Goal: Transaction & Acquisition: Book appointment/travel/reservation

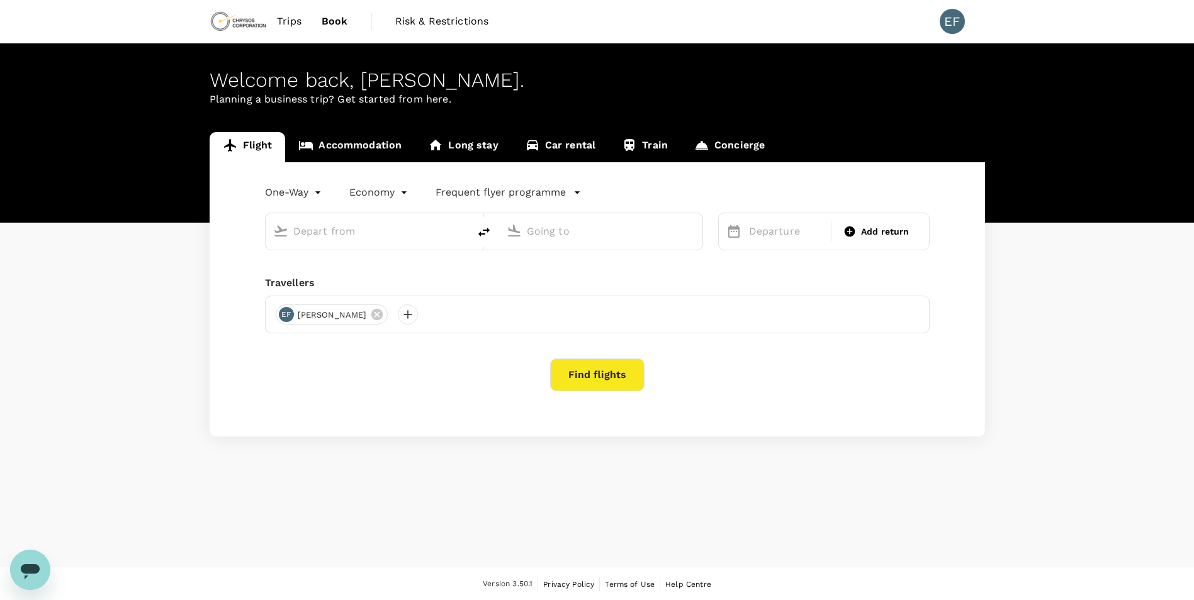
click at [401, 237] on input "text" at bounding box center [367, 232] width 149 height 20
click at [368, 227] on input "text" at bounding box center [367, 232] width 149 height 20
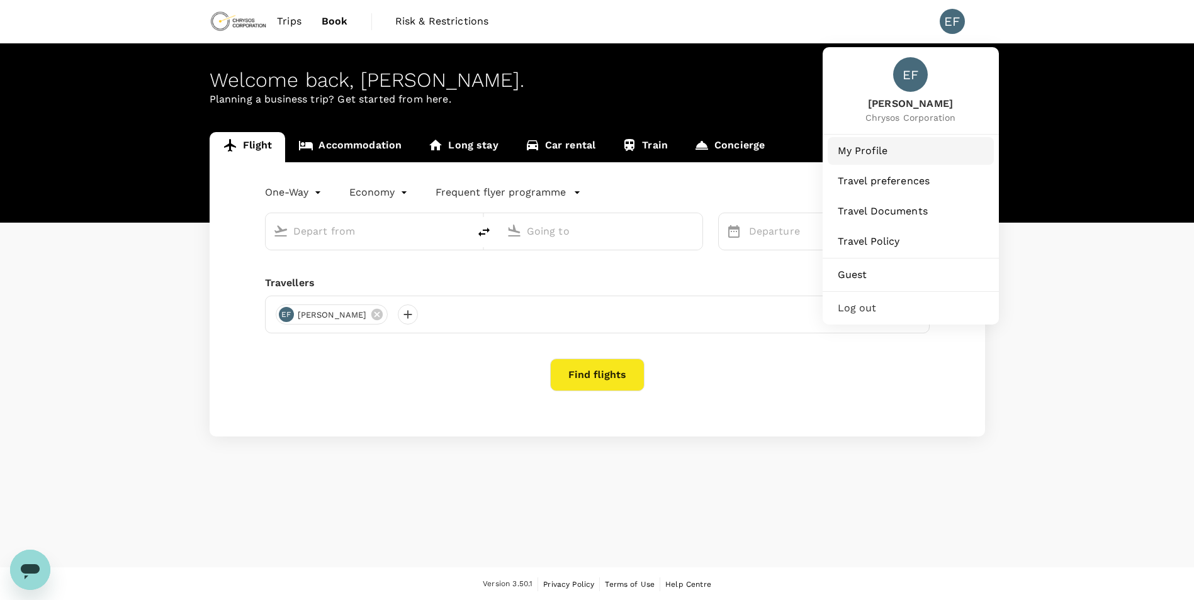
click at [900, 155] on span "My Profile" at bounding box center [911, 150] width 146 height 15
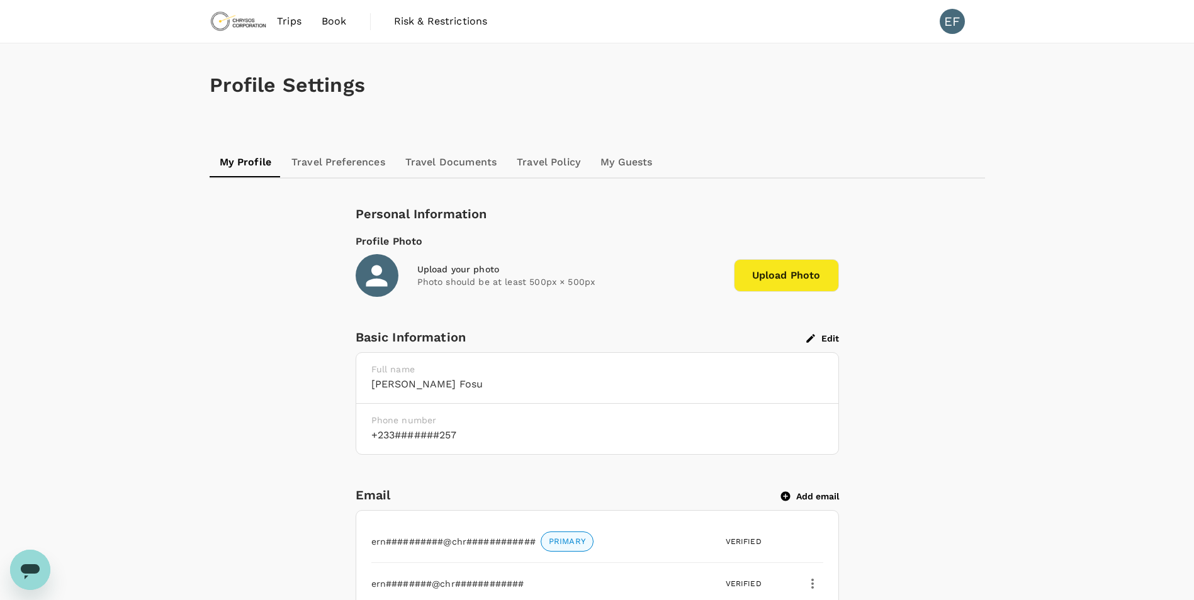
click at [453, 395] on div "Full name Ernest Fosu" at bounding box center [597, 378] width 482 height 51
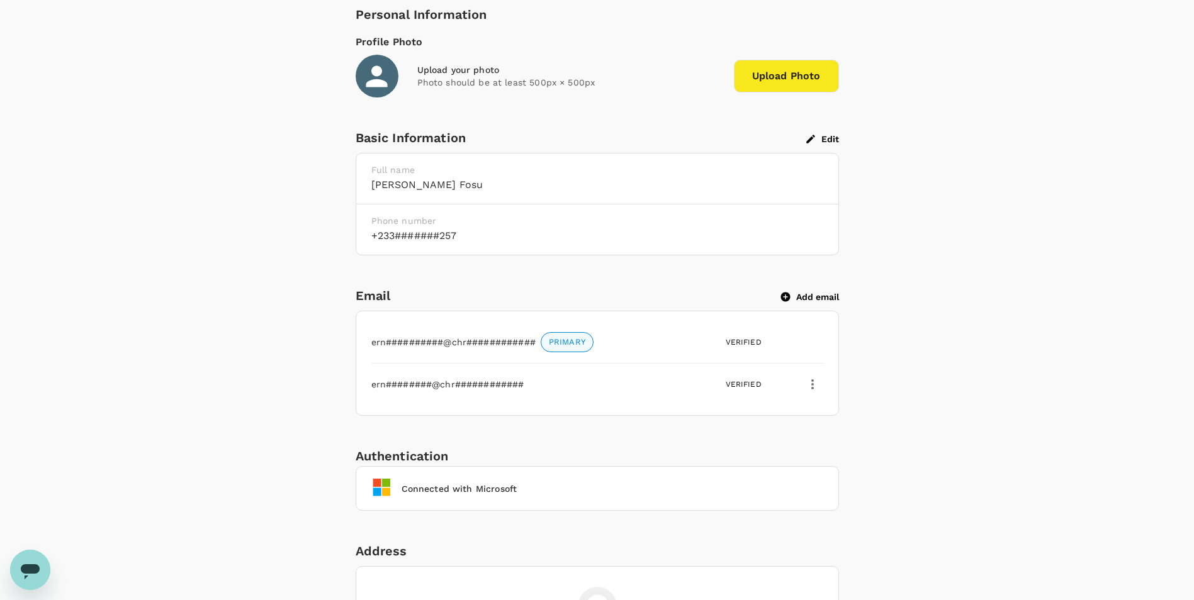
scroll to position [126, 0]
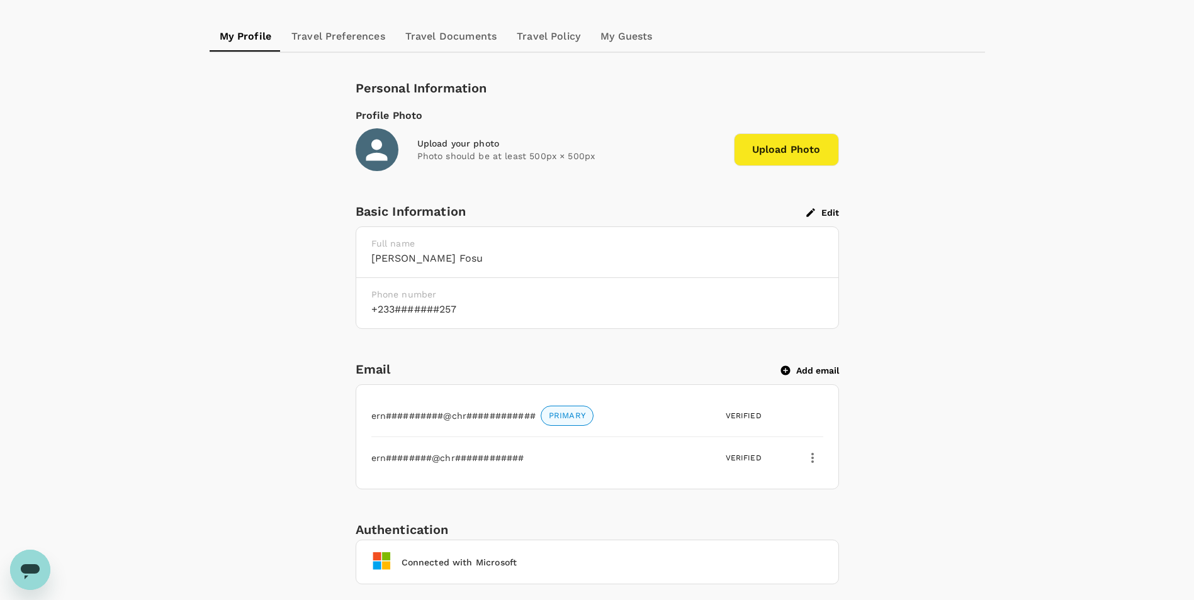
click at [826, 214] on button "Edit" at bounding box center [822, 212] width 33 height 11
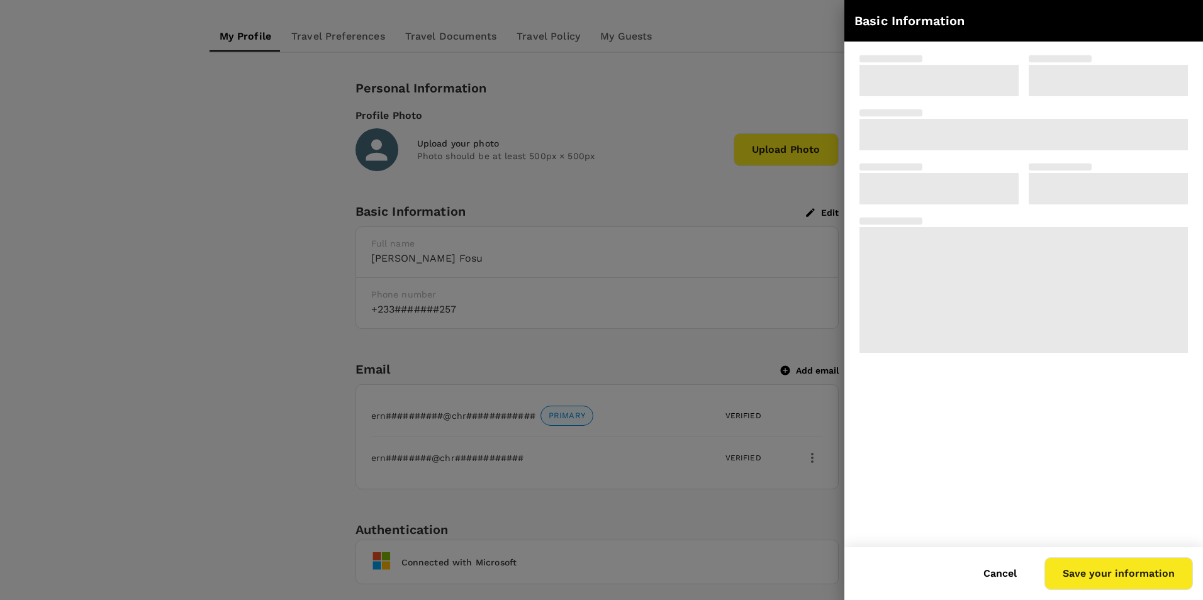
type input "[PERSON_NAME]"
type input "Fosu"
type input "233"
type input "0244909257"
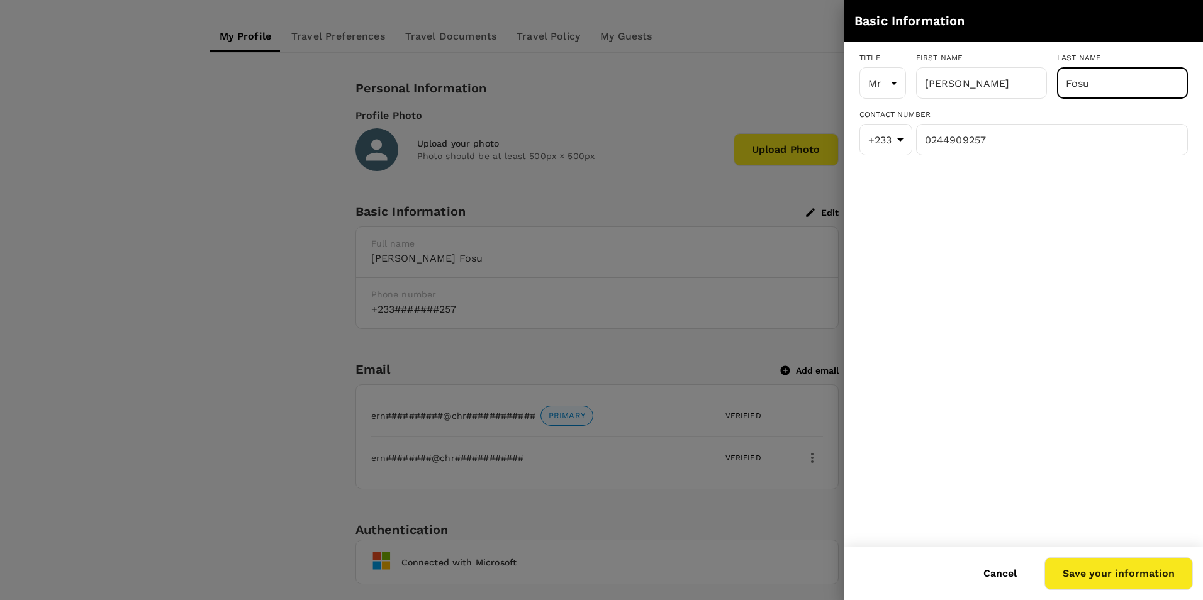
click at [1105, 79] on input "Fosu" at bounding box center [1122, 82] width 131 height 31
type input "F"
click at [1122, 82] on input "Appia" at bounding box center [1122, 82] width 131 height 31
type input "Appiah"
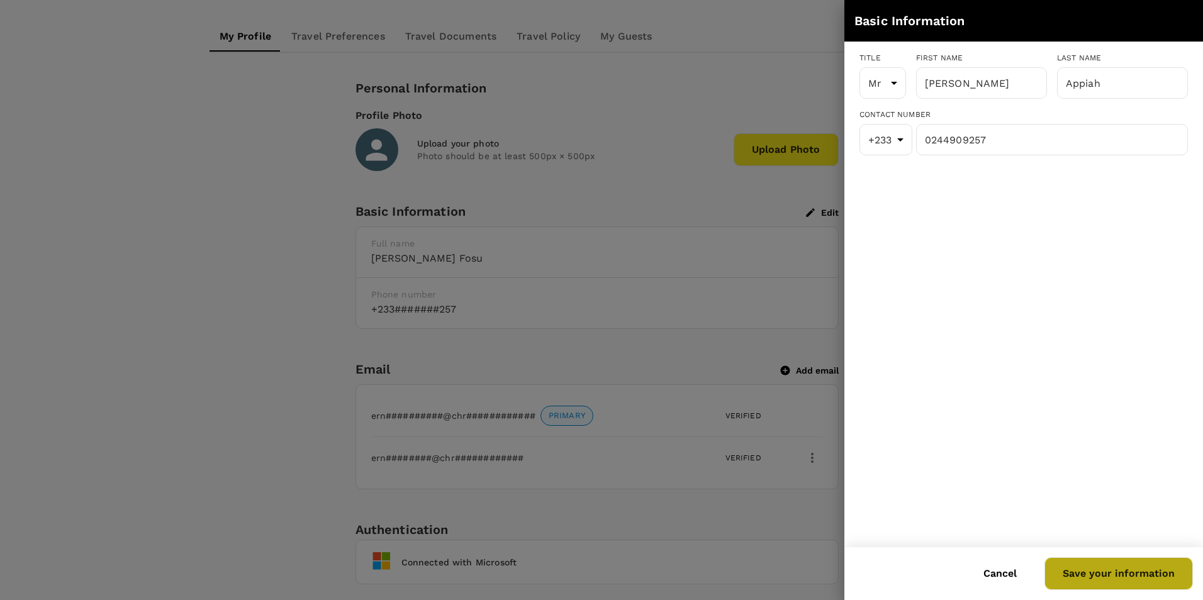
click at [1140, 583] on button "Save your information" at bounding box center [1119, 574] width 149 height 33
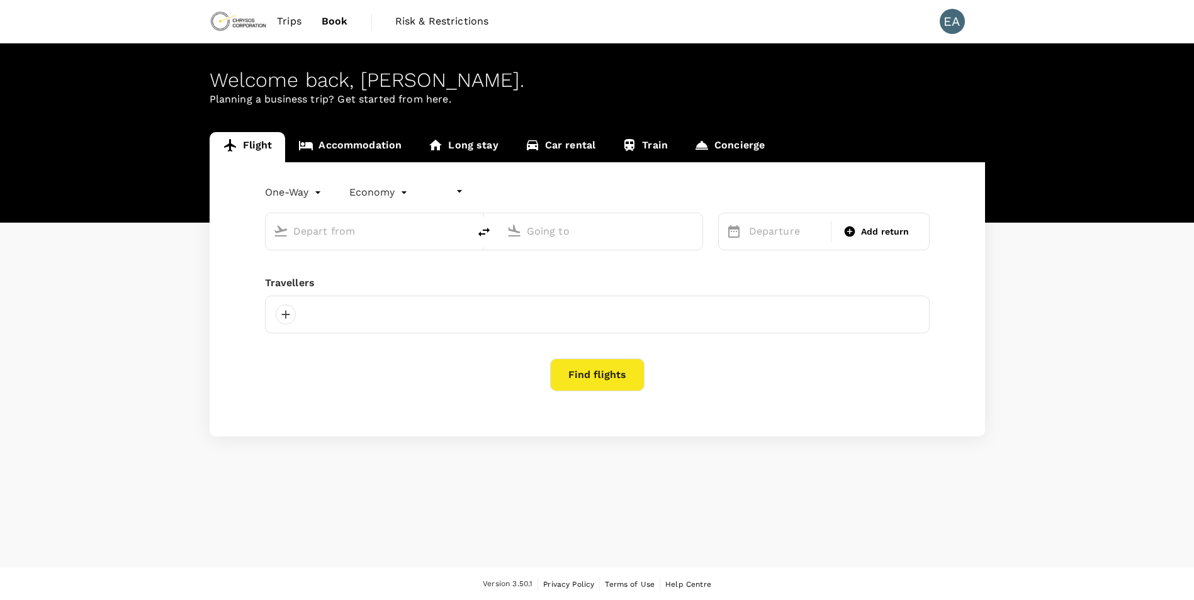
type input "undefined, undefined (any)"
click at [396, 232] on input "text" at bounding box center [367, 232] width 149 height 20
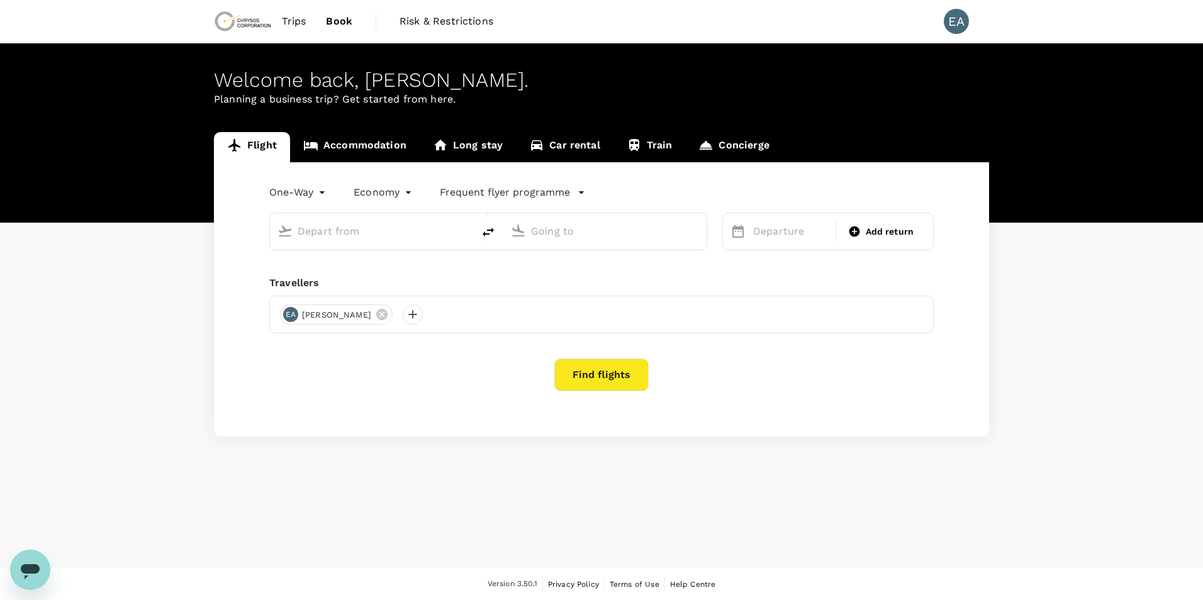
click at [317, 186] on body "Trips Book Risk & Restrictions EA Welcome back , [PERSON_NAME] . Planning a bus…" at bounding box center [601, 301] width 1203 height 602
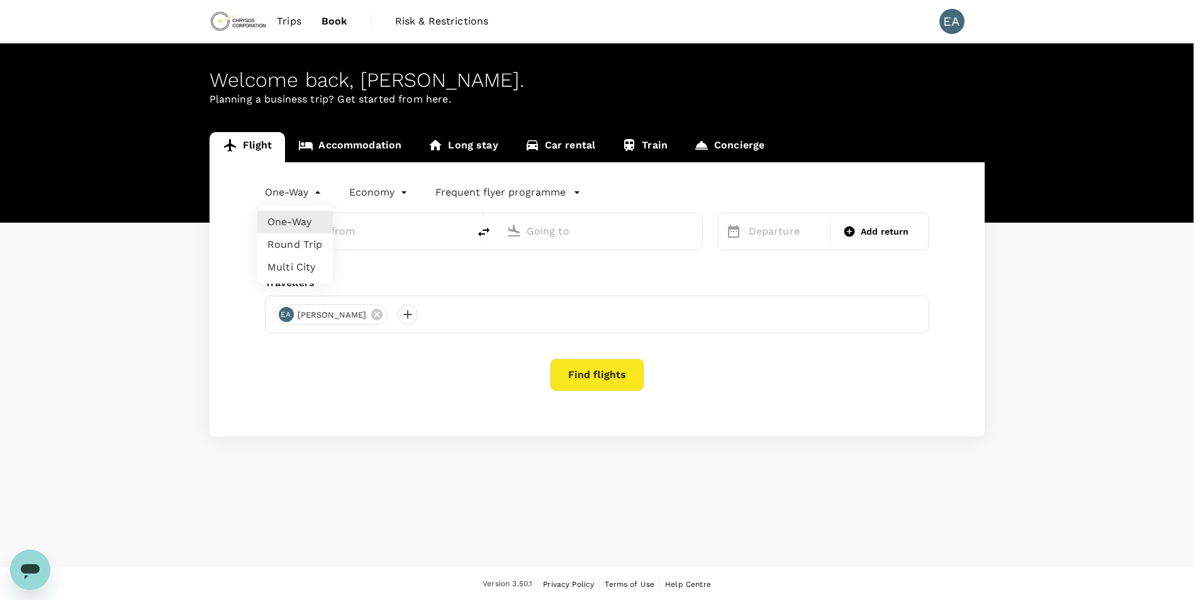
click at [315, 218] on li "One-Way" at bounding box center [295, 222] width 76 height 23
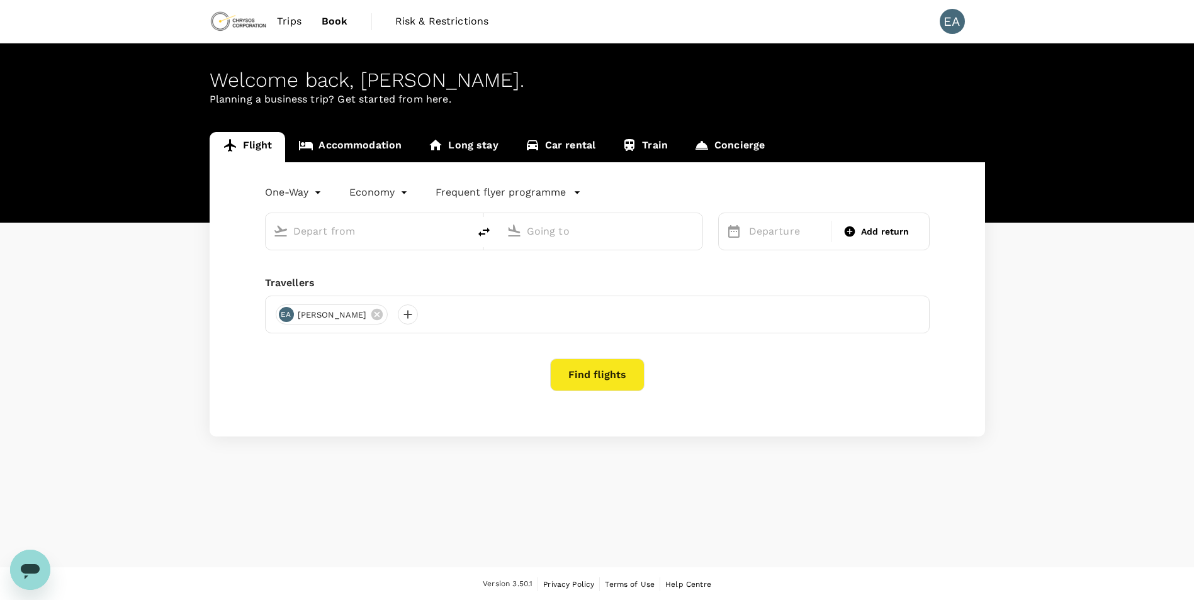
click at [356, 233] on input "text" at bounding box center [367, 232] width 149 height 20
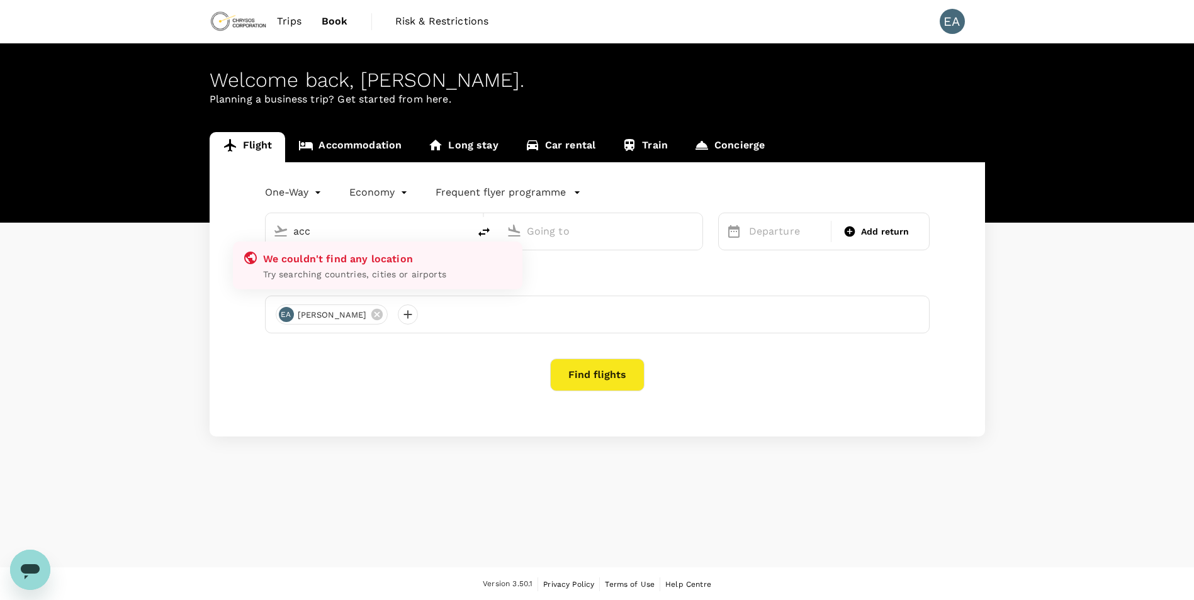
type input "acc"
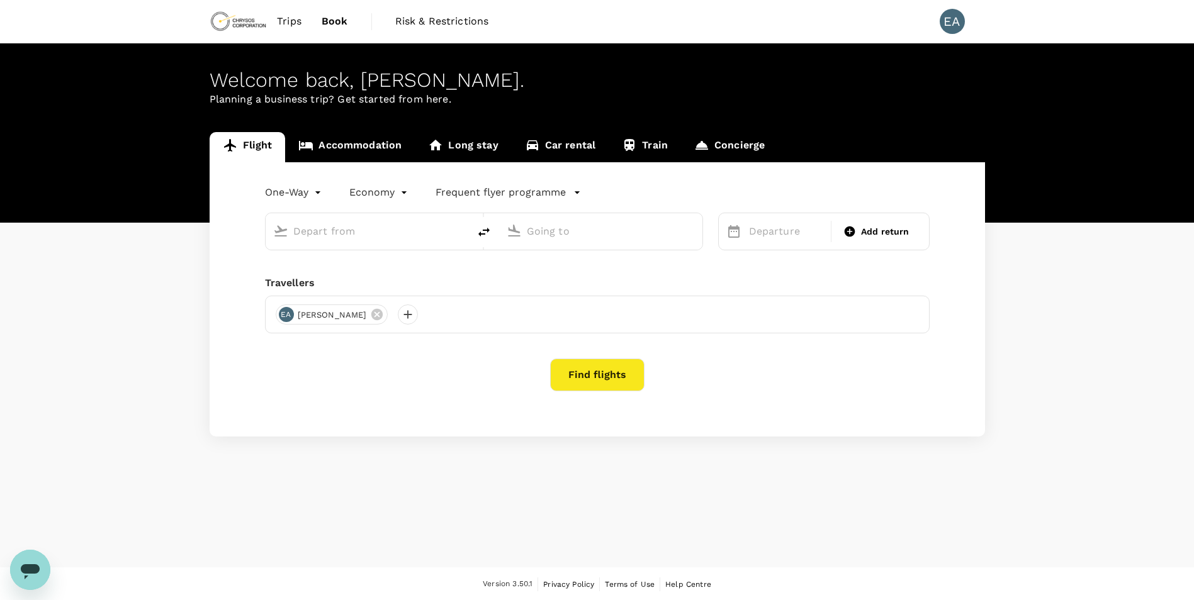
click at [231, 390] on div "One-Way oneway Economy economy Frequent flyer programme Departure Add return Tr…" at bounding box center [597, 299] width 775 height 274
click at [556, 215] on div at bounding box center [600, 231] width 203 height 36
click at [350, 239] on input "text" at bounding box center [367, 232] width 149 height 20
drag, startPoint x: 317, startPoint y: 229, endPoint x: 406, endPoint y: 223, distance: 89.5
click at [323, 229] on input "text" at bounding box center [367, 232] width 149 height 20
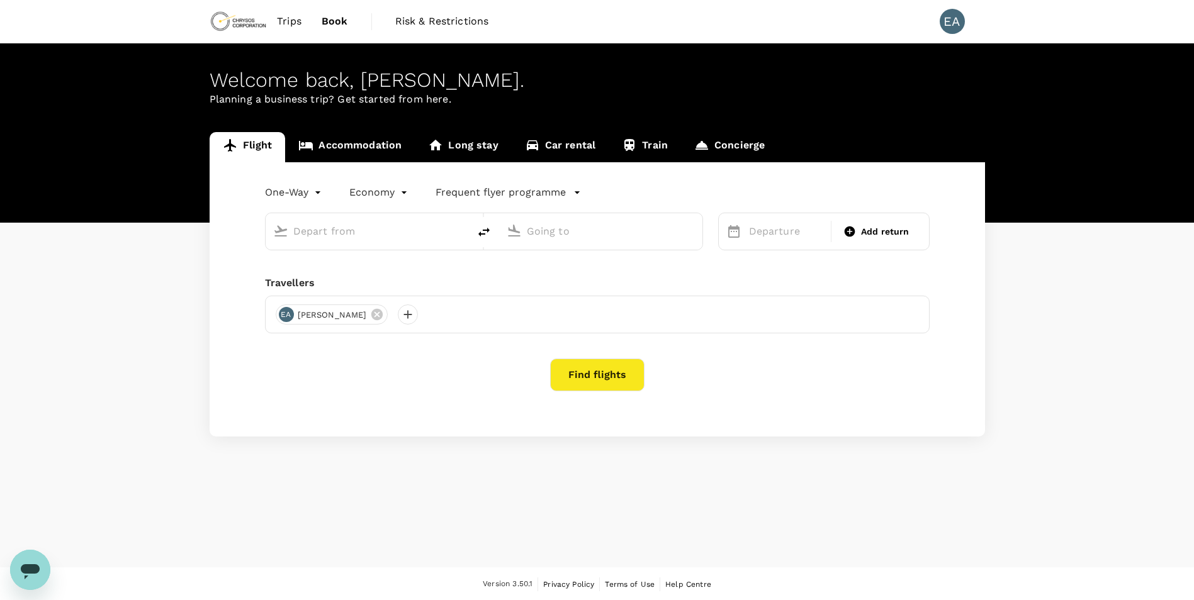
drag, startPoint x: 522, startPoint y: 219, endPoint x: 549, endPoint y: 228, distance: 28.5
click at [549, 222] on div at bounding box center [608, 228] width 173 height 25
click at [550, 228] on input "text" at bounding box center [601, 232] width 149 height 20
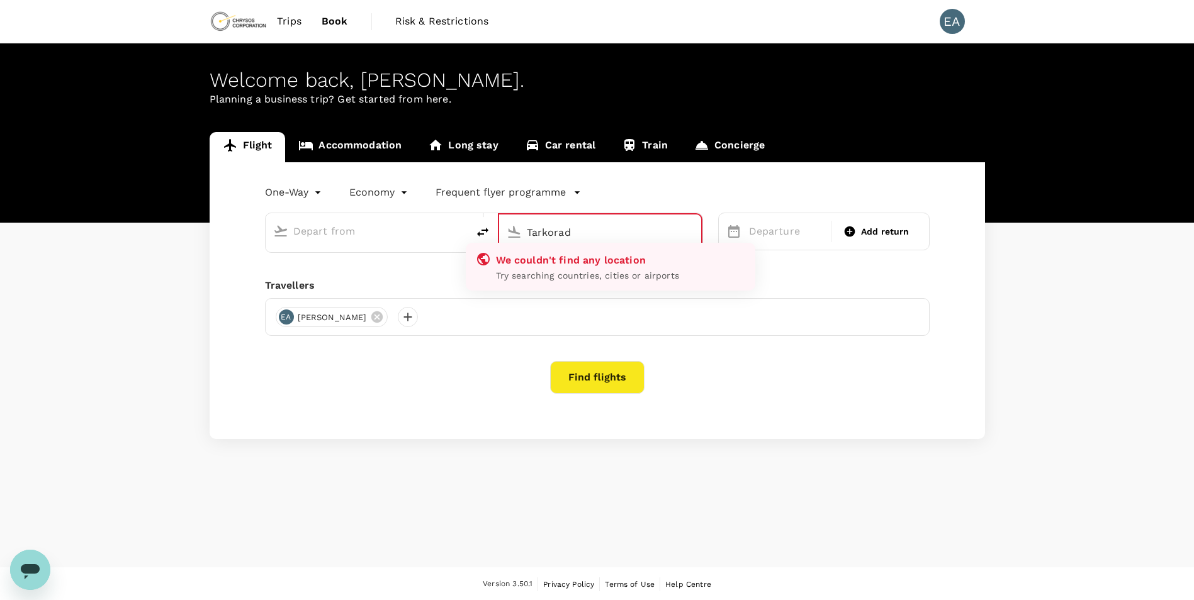
click at [585, 233] on input "Tarkorad" at bounding box center [601, 233] width 148 height 20
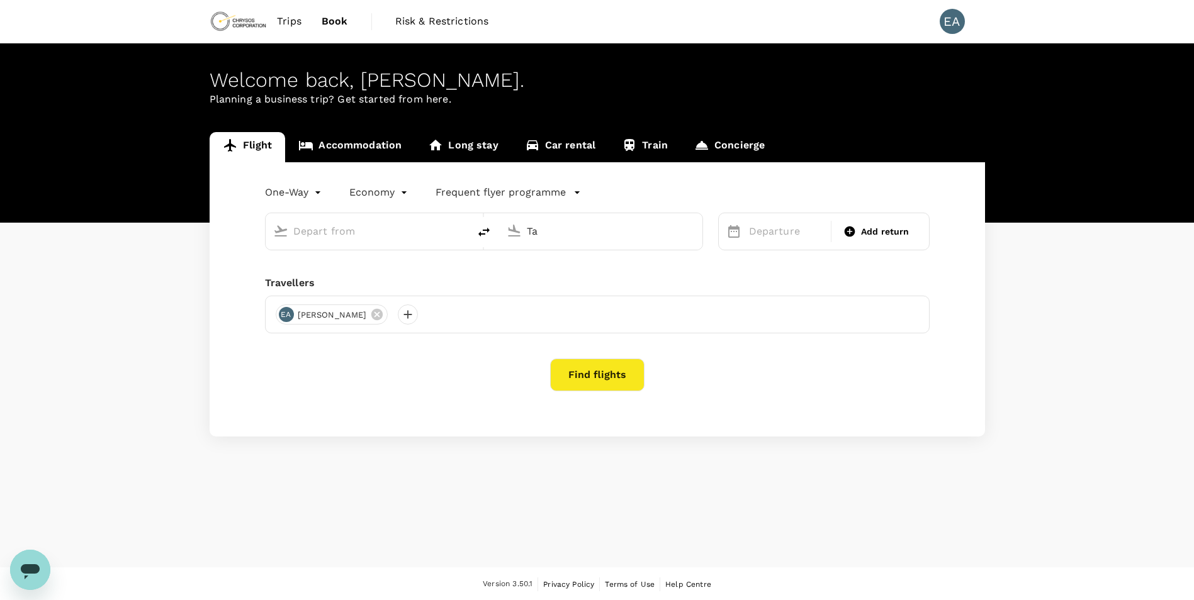
type input "T"
click at [381, 233] on input "text" at bounding box center [367, 232] width 149 height 20
type input "k"
click at [403, 283] on p "Kotoka Intl" at bounding box center [387, 280] width 222 height 13
type input "acc"
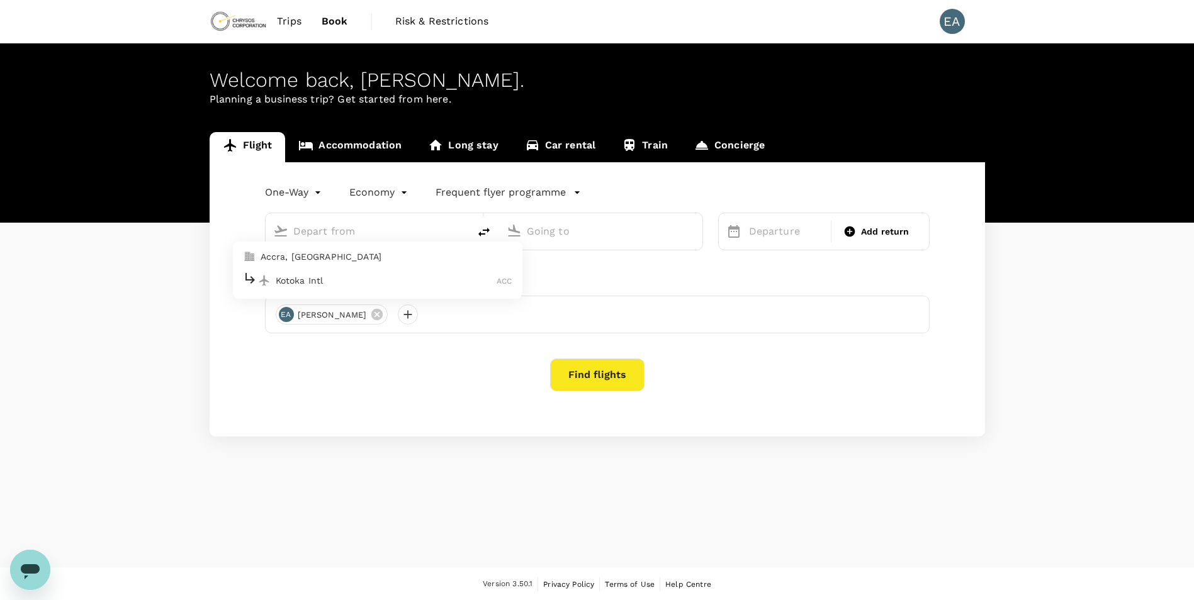
type input "Kotoka Intl (ACC)"
click at [569, 225] on input "text" at bounding box center [601, 232] width 149 height 20
click at [578, 278] on p "[GEOGRAPHIC_DATA]" at bounding box center [620, 280] width 222 height 13
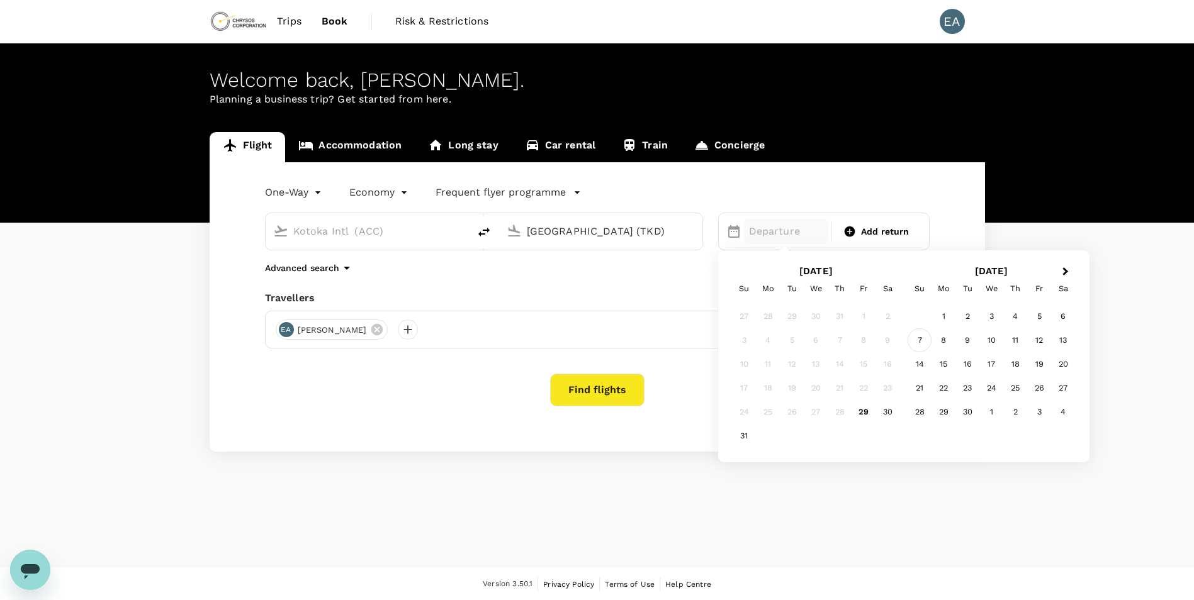
type input "[GEOGRAPHIC_DATA] (TKD)"
click at [920, 338] on div "7" at bounding box center [919, 340] width 24 height 24
click at [582, 385] on button "Find flights" at bounding box center [597, 390] width 94 height 33
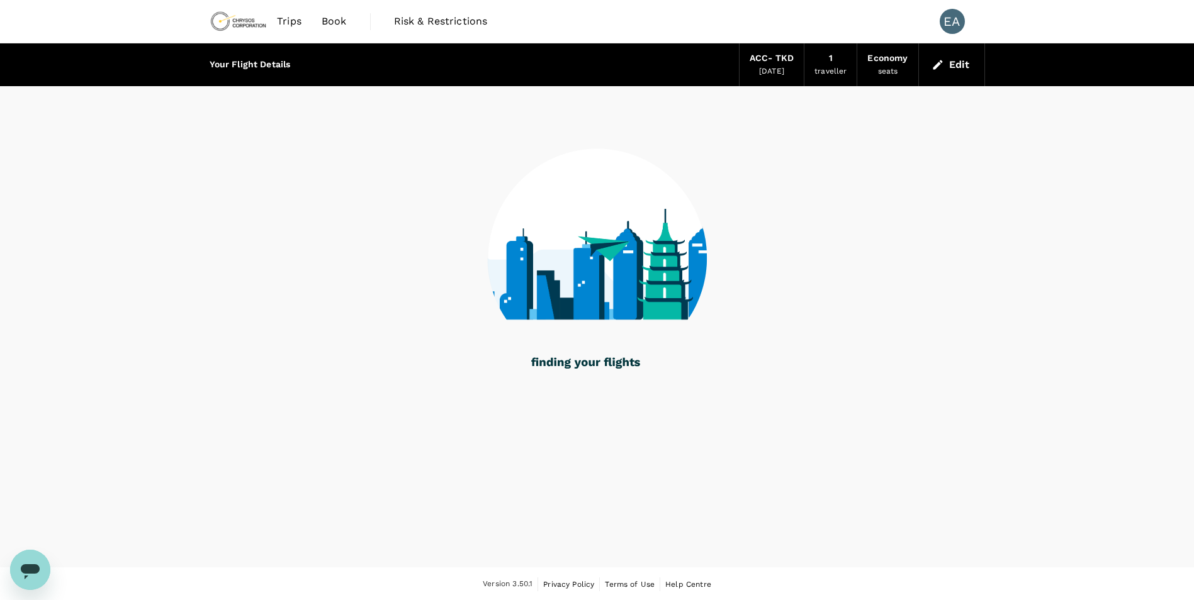
click at [870, 473] on div "Your Flight Details ACC - TKD [DATE] 1 traveller Economy seats Edit" at bounding box center [597, 305] width 1194 height 524
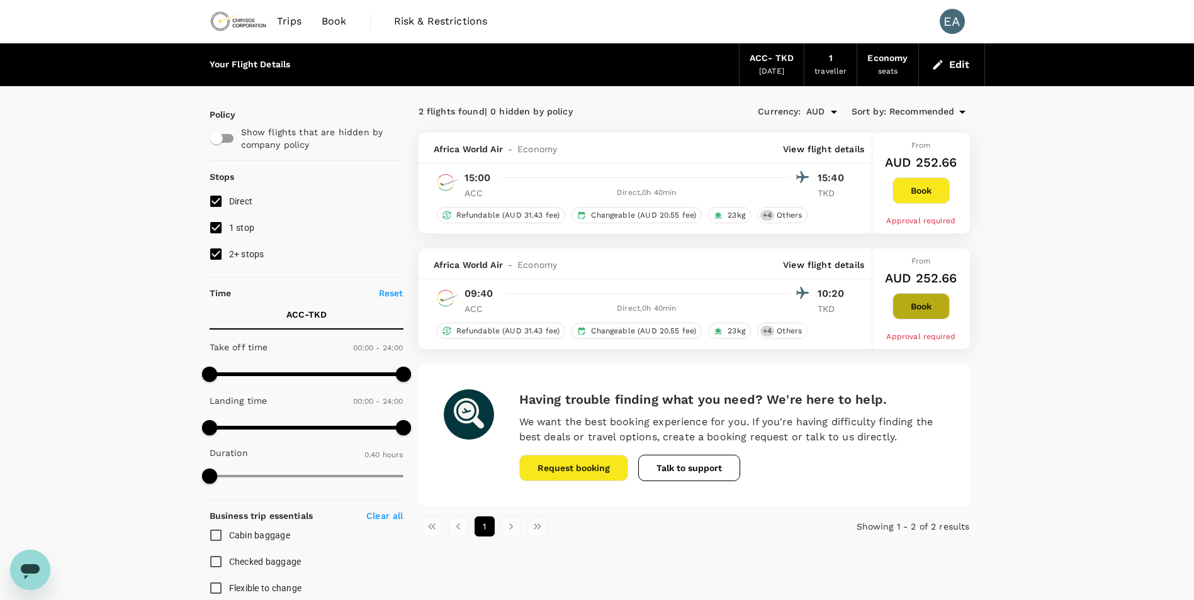
click at [926, 304] on button "Book" at bounding box center [920, 306] width 57 height 26
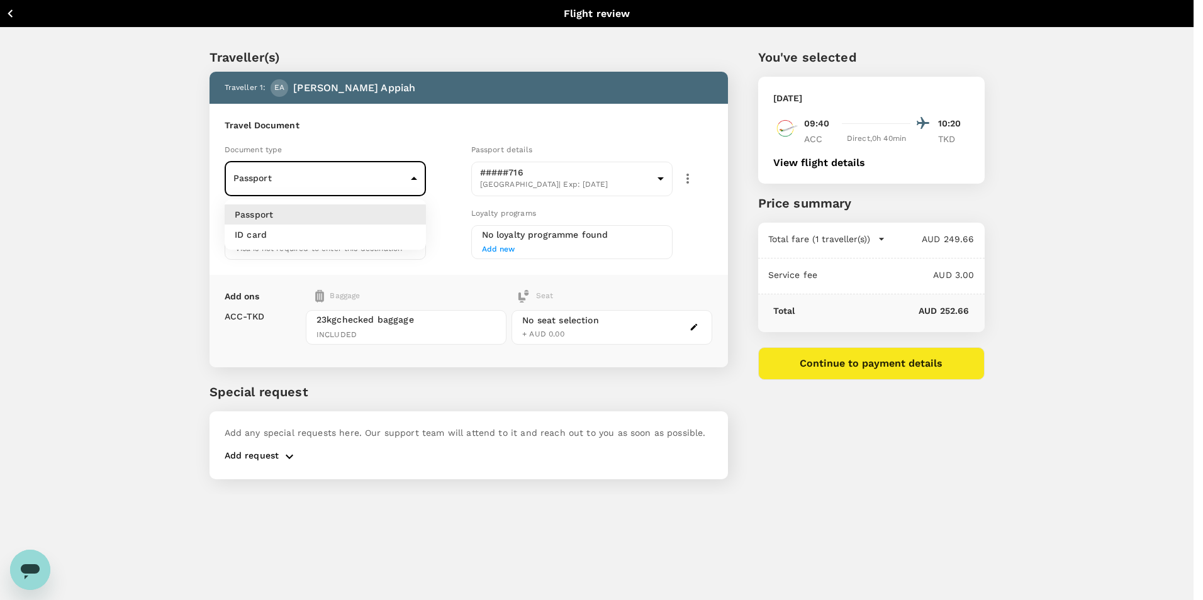
click at [374, 184] on body "Back to flight results Flight review Traveller(s) Traveller 1 : EA [PERSON_NAME…" at bounding box center [601, 317] width 1203 height 634
click at [369, 243] on li "ID card" at bounding box center [325, 235] width 201 height 20
type input "Id card"
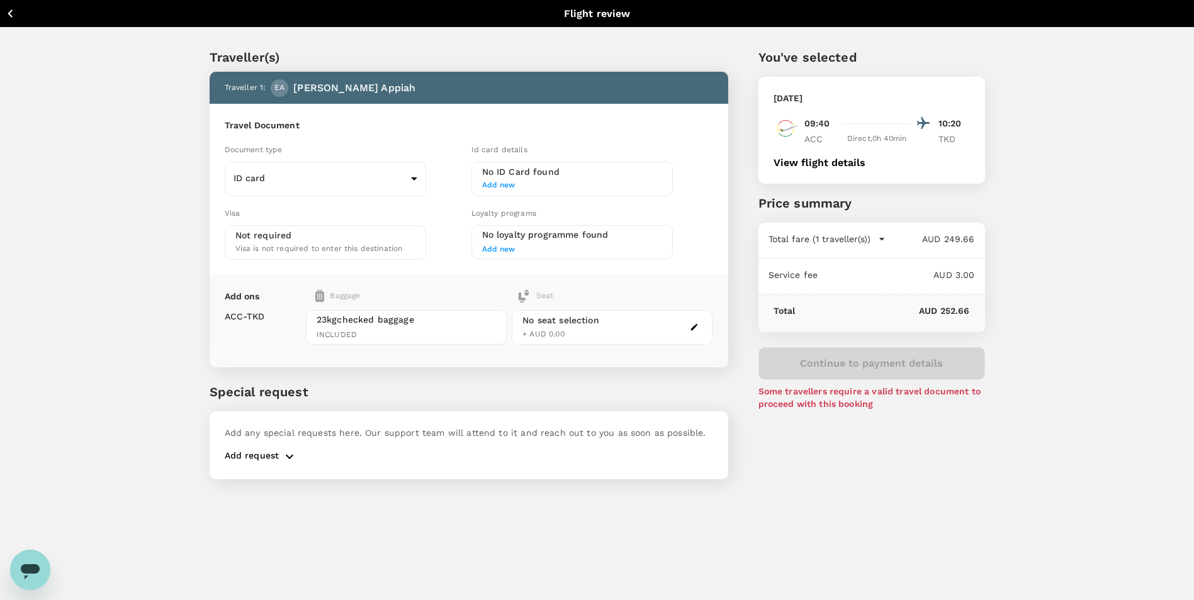
click at [610, 181] on span "Add new" at bounding box center [572, 185] width 180 height 13
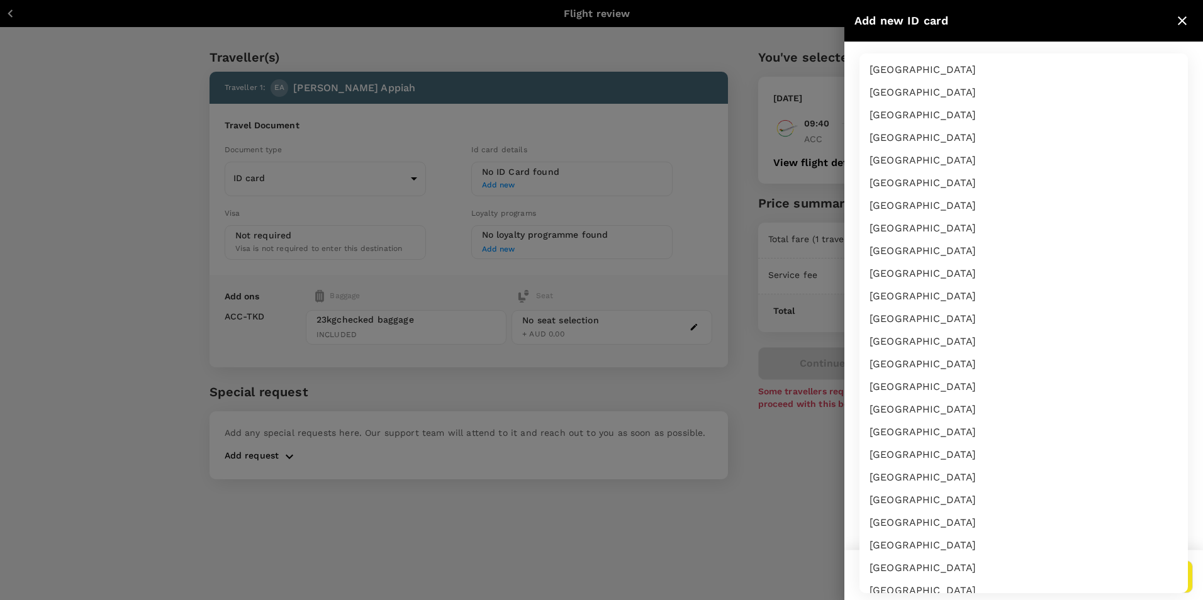
click at [901, 85] on body "Back to flight results Flight review Traveller(s) Traveller 1 : EA [PERSON_NAME…" at bounding box center [601, 317] width 1203 height 634
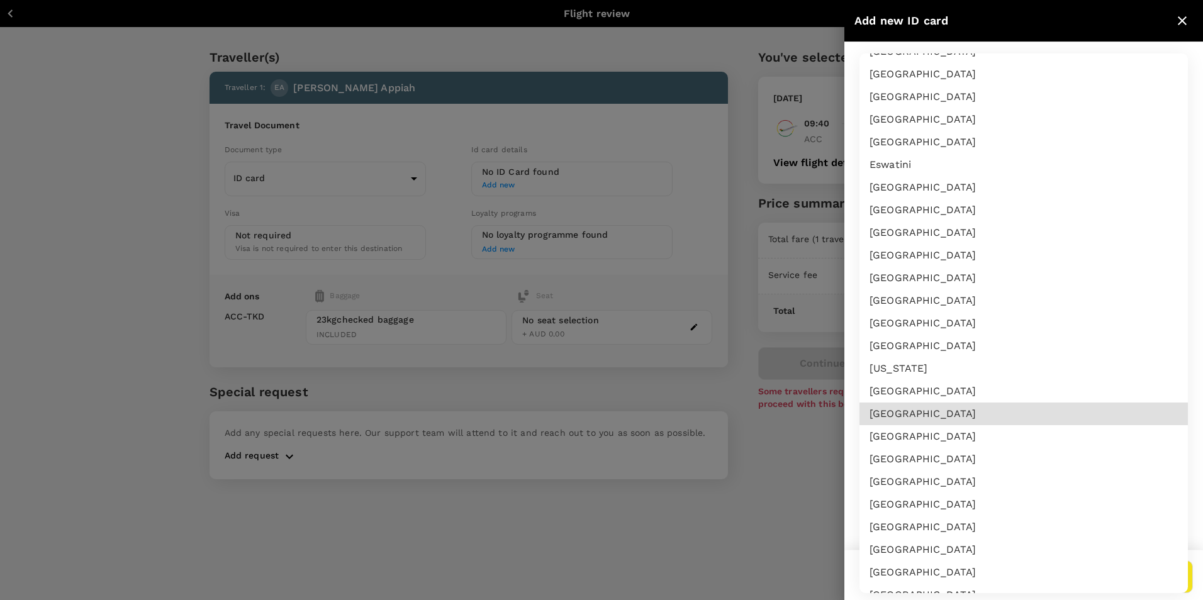
click at [942, 425] on li "[GEOGRAPHIC_DATA]" at bounding box center [1024, 414] width 328 height 23
type input "GH"
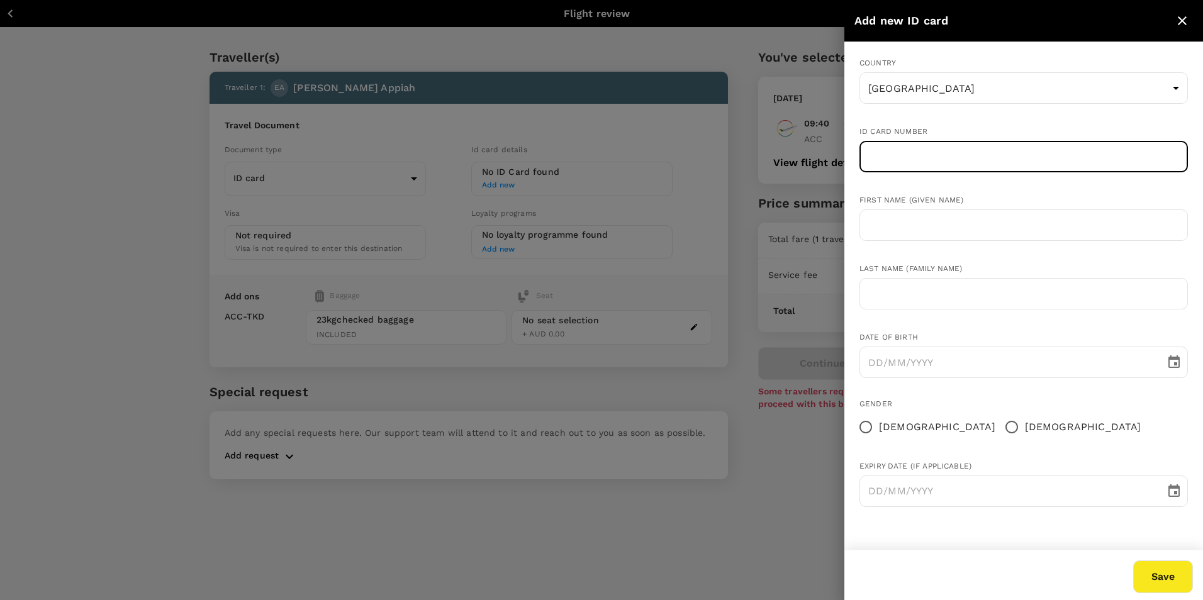
click at [916, 162] on input "text" at bounding box center [1024, 156] width 328 height 31
type input "GHA - 7120008497-4"
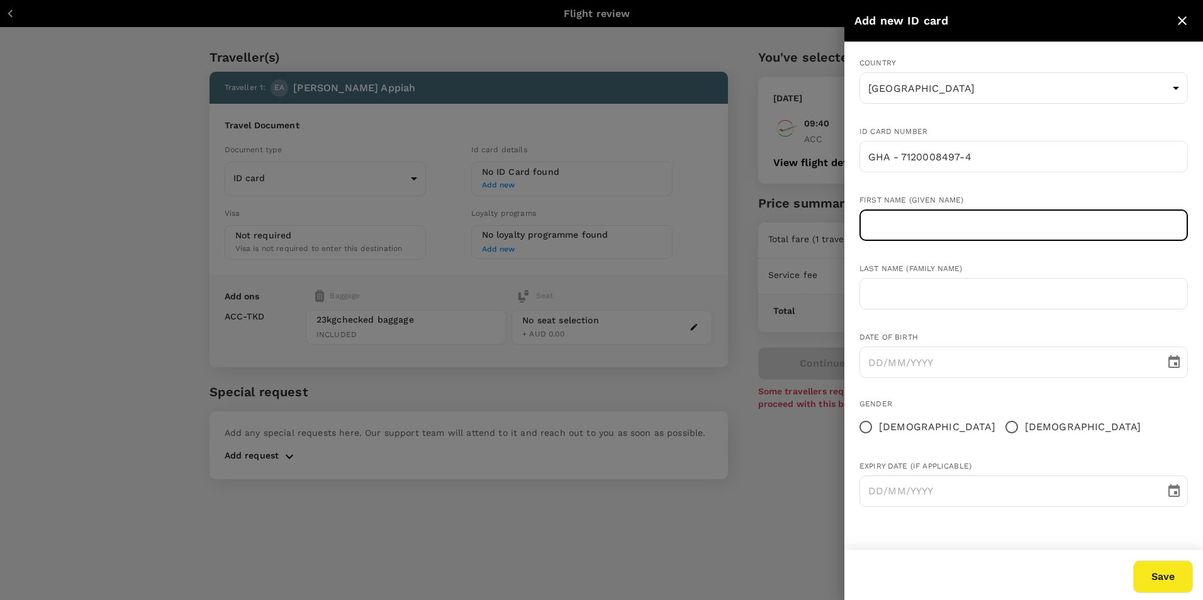
click at [923, 241] on input "text" at bounding box center [1024, 225] width 328 height 31
type input "[PERSON_NAME]"
type input "Appiah"
click at [967, 356] on input "DD/MM/YYYY" at bounding box center [1008, 362] width 297 height 31
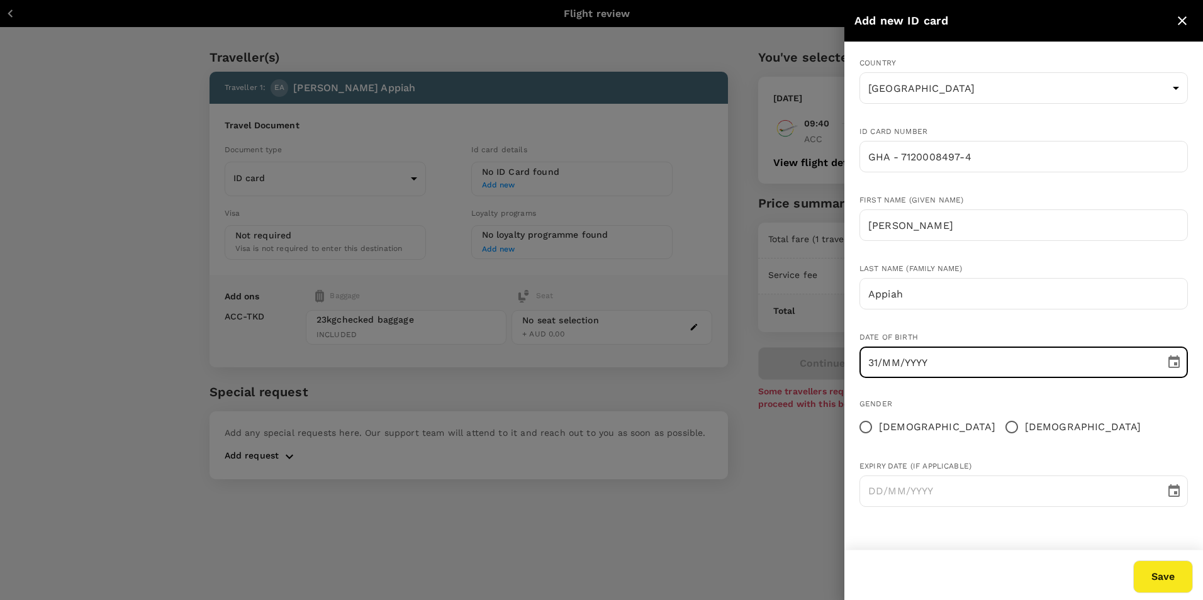
type input "DD/MM/YYYY"
click at [1176, 359] on icon "Choose date" at bounding box center [1174, 362] width 11 height 13
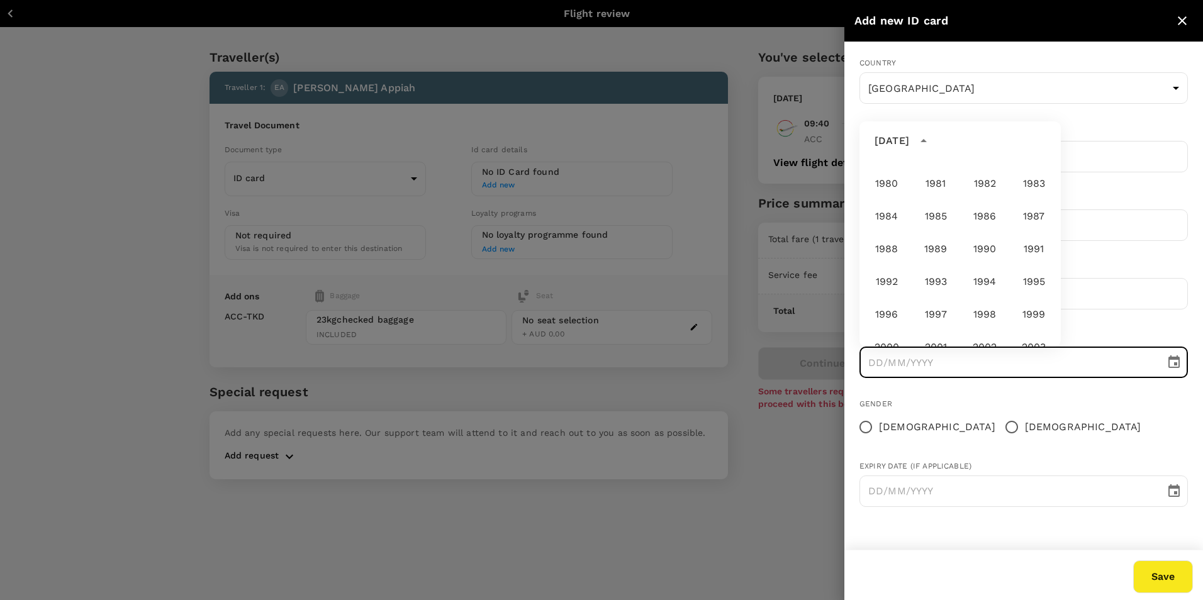
scroll to position [620, 0]
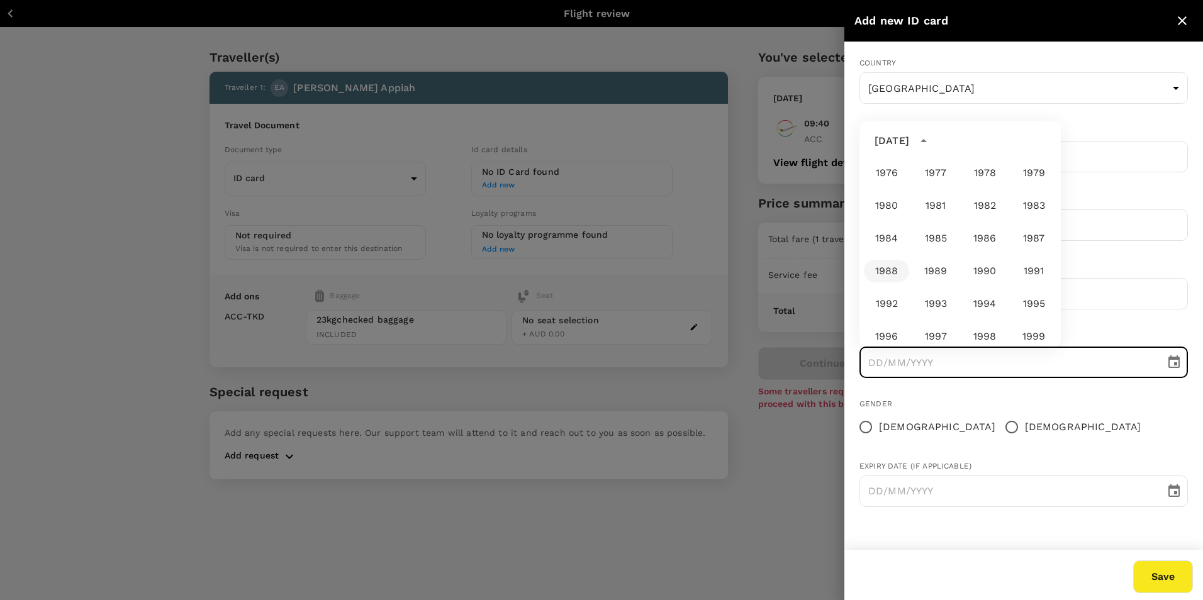
click at [888, 274] on button "1988" at bounding box center [886, 271] width 45 height 23
type input "[DATE]"
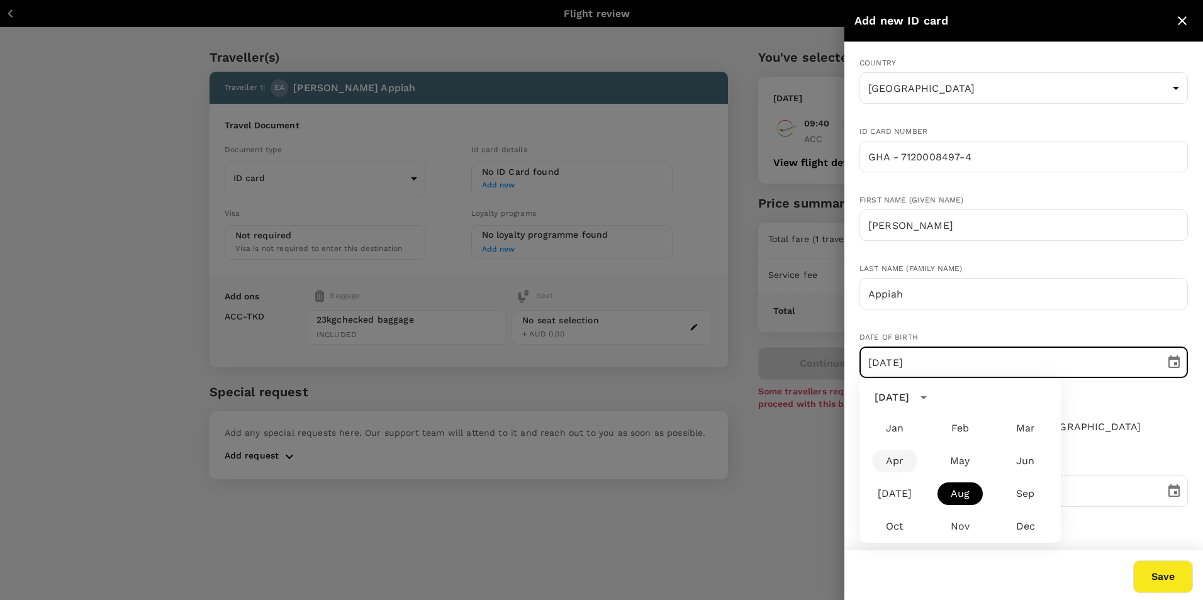
drag, startPoint x: 906, startPoint y: 267, endPoint x: 920, endPoint y: 327, distance: 60.9
click at [905, 268] on body "Back to flight results Flight review Traveller(s) Traveller 1 : EA [PERSON_NAME…" at bounding box center [601, 317] width 1203 height 634
click at [884, 366] on input "[DATE]" at bounding box center [1008, 362] width 297 height 31
click at [1170, 361] on icon "Choose date, selected date is Aug 29, 1988" at bounding box center [1174, 362] width 11 height 13
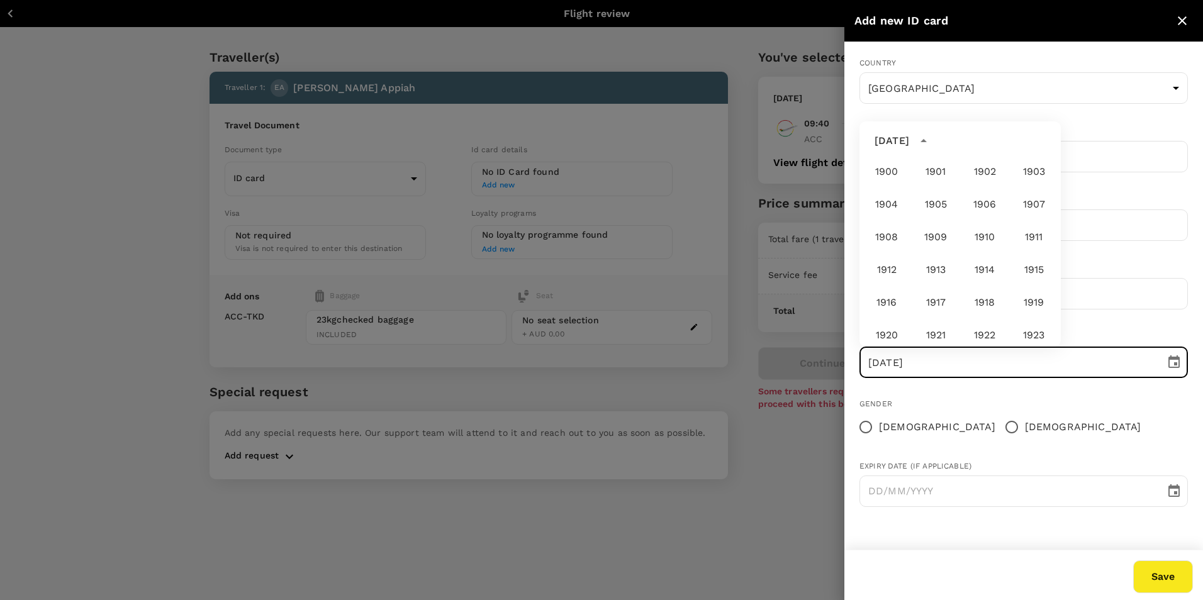
scroll to position [641, 0]
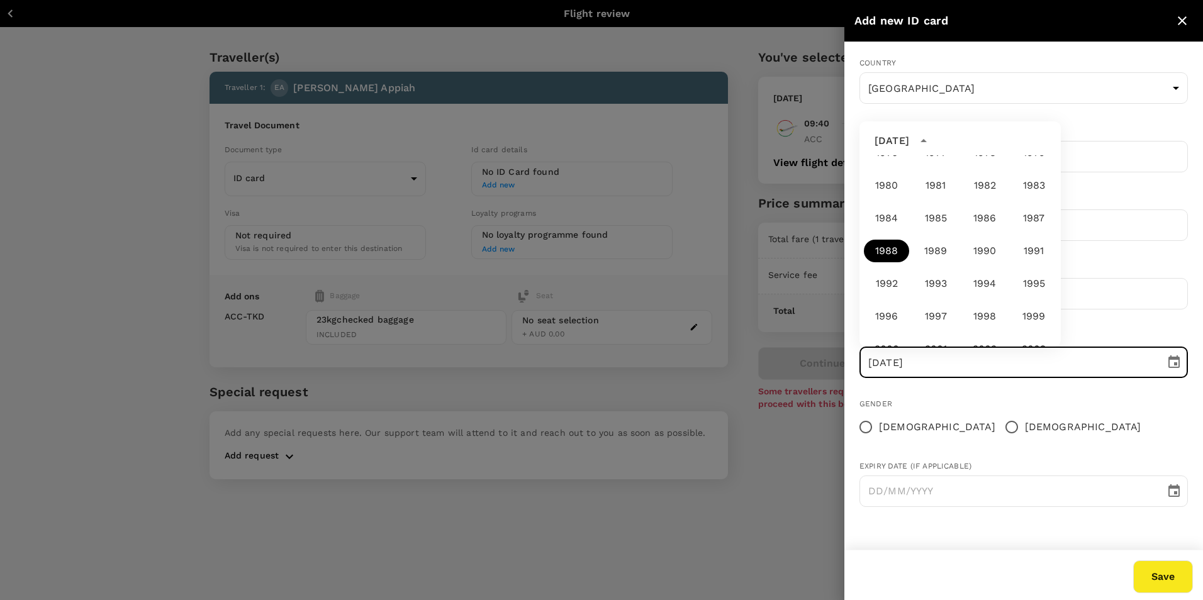
click at [890, 249] on button "1988" at bounding box center [886, 251] width 45 height 23
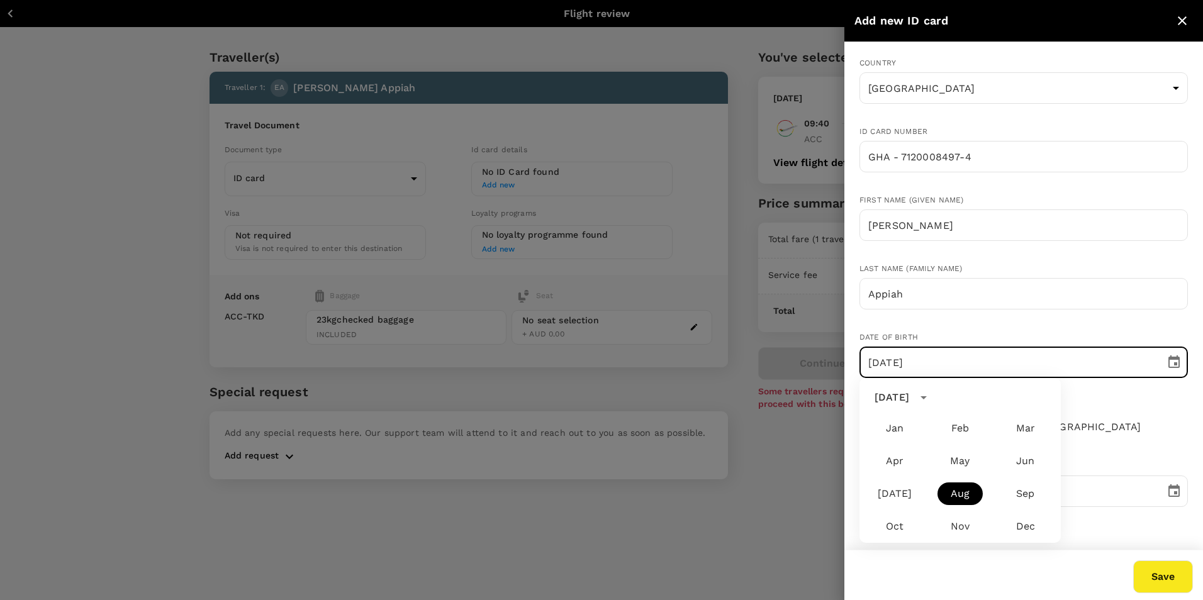
click at [890, 249] on body "Back to flight results Flight review Traveller(s) Traveller 1 : EA [PERSON_NAME…" at bounding box center [601, 317] width 1203 height 634
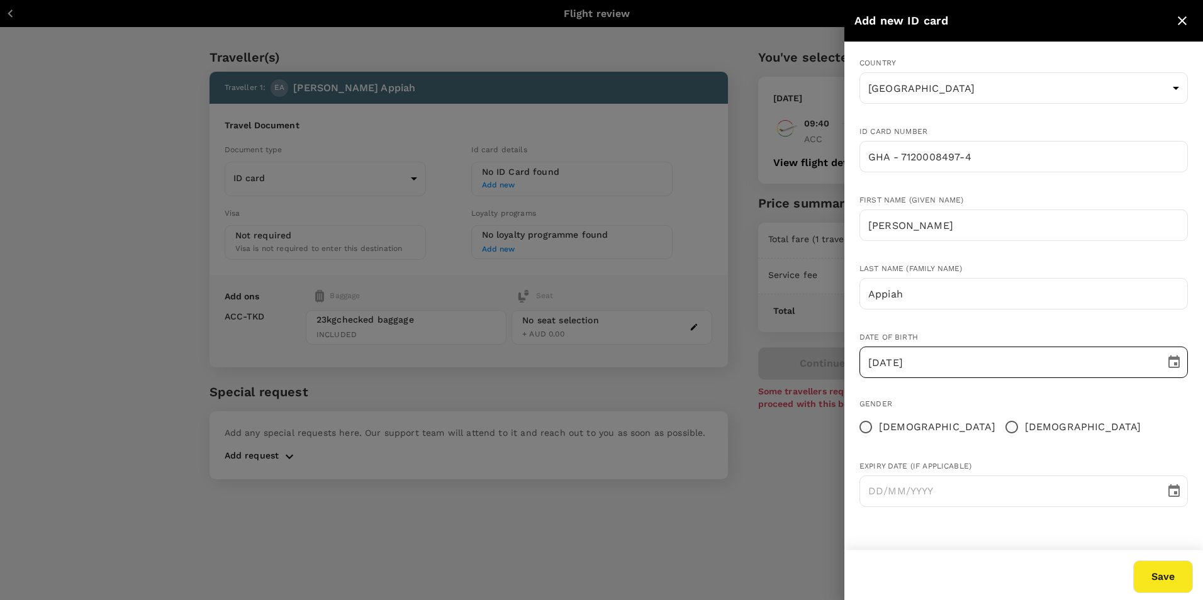
click at [925, 357] on input "[DATE]" at bounding box center [1008, 362] width 297 height 31
click at [894, 365] on input "[DATE]" at bounding box center [1008, 362] width 297 height 31
click at [1172, 361] on icon "Choose date, selected date is Aug 29, 1988" at bounding box center [1174, 362] width 15 height 15
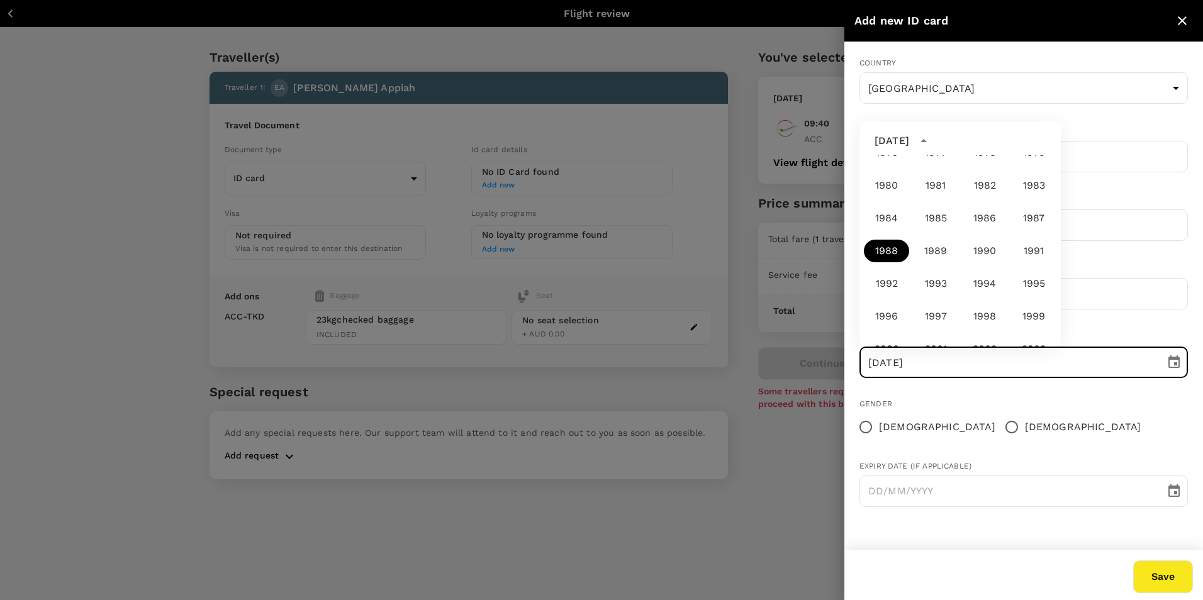
click at [883, 253] on button "1988" at bounding box center [886, 251] width 45 height 23
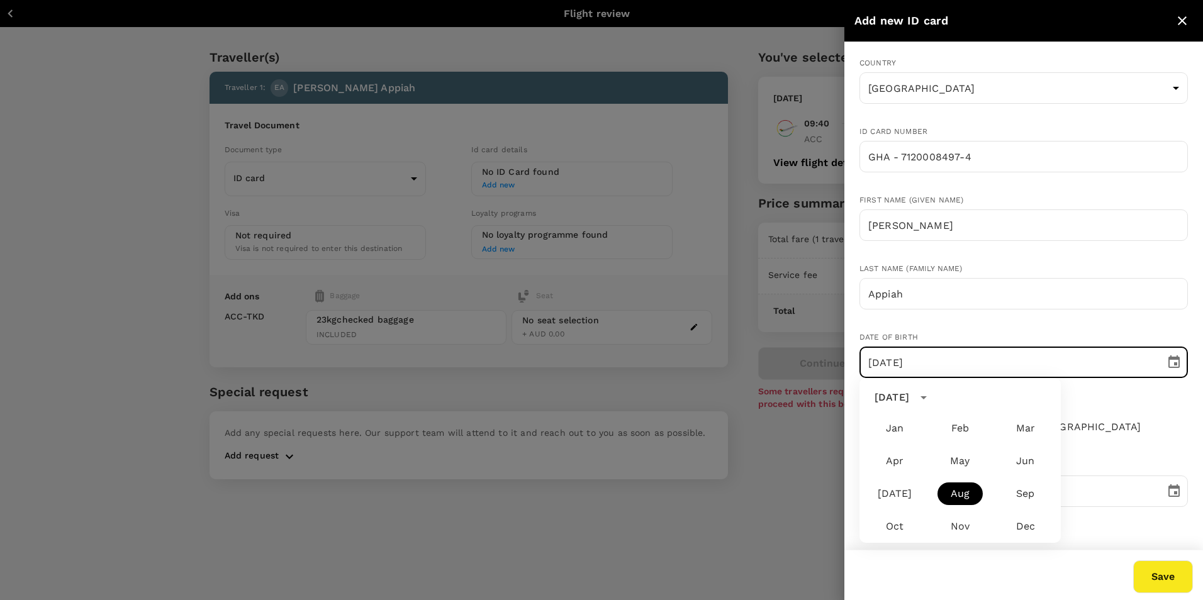
click at [883, 253] on body "Back to flight results Flight review Traveller(s) Traveller 1 : EA [PERSON_NAME…" at bounding box center [601, 317] width 1203 height 634
click at [907, 355] on input "[DATE]" at bounding box center [1008, 362] width 297 height 31
click at [1177, 363] on icon "Choose date, selected date is Aug 29, 1988" at bounding box center [1174, 362] width 11 height 13
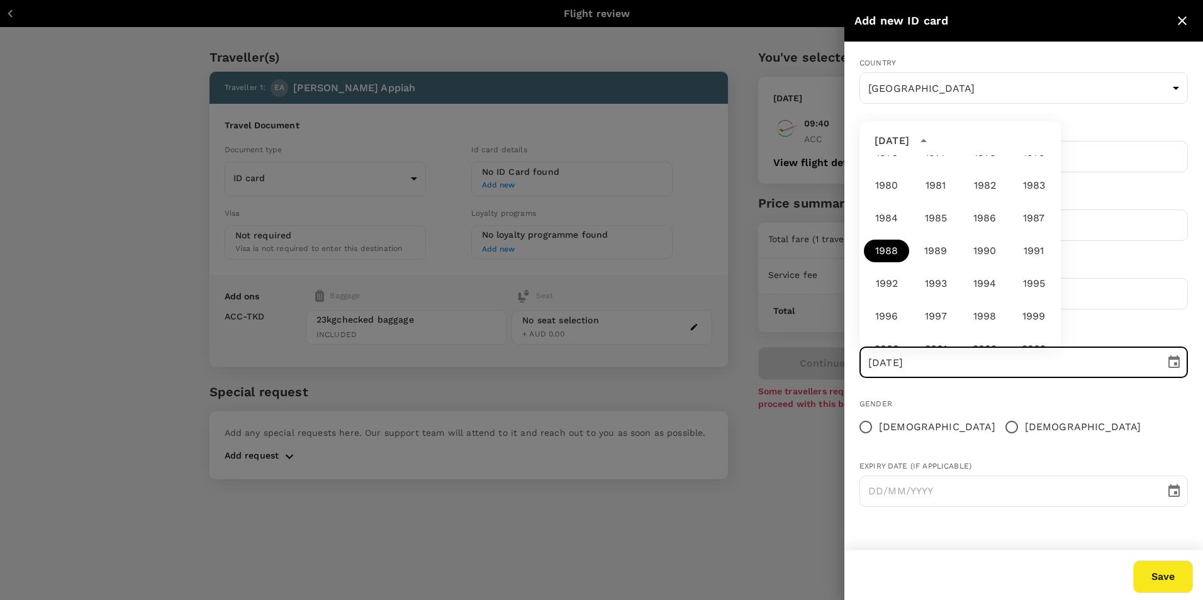
click at [896, 251] on button "1988" at bounding box center [886, 251] width 45 height 23
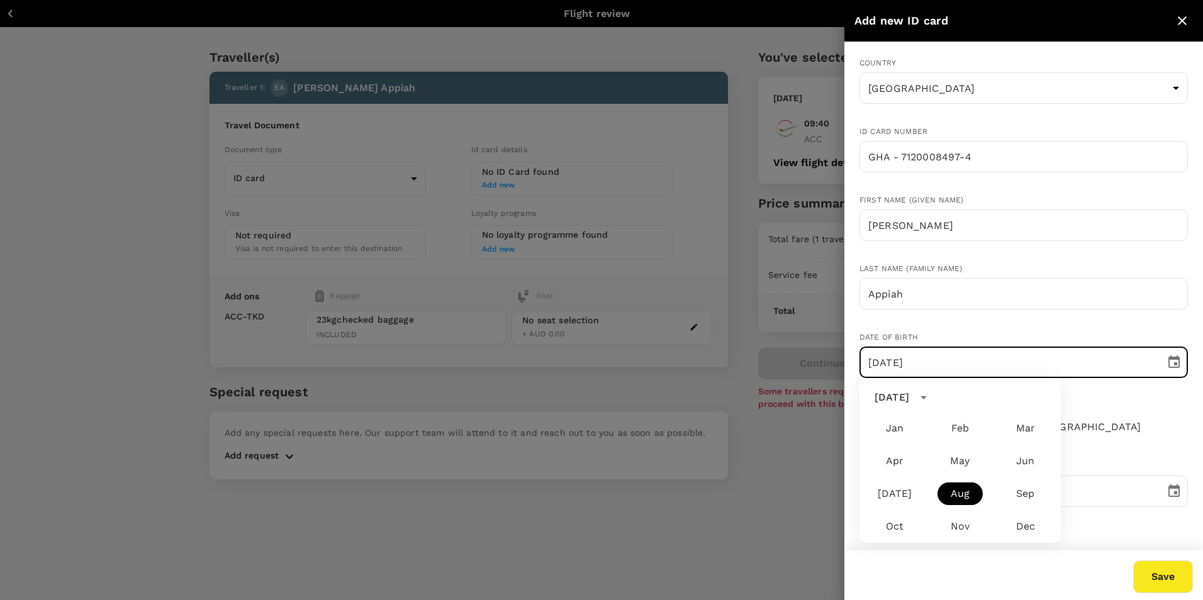
click at [896, 251] on body "Back to flight results Flight review Traveller(s) Traveller 1 : EA [PERSON_NAME…" at bounding box center [601, 317] width 1203 height 634
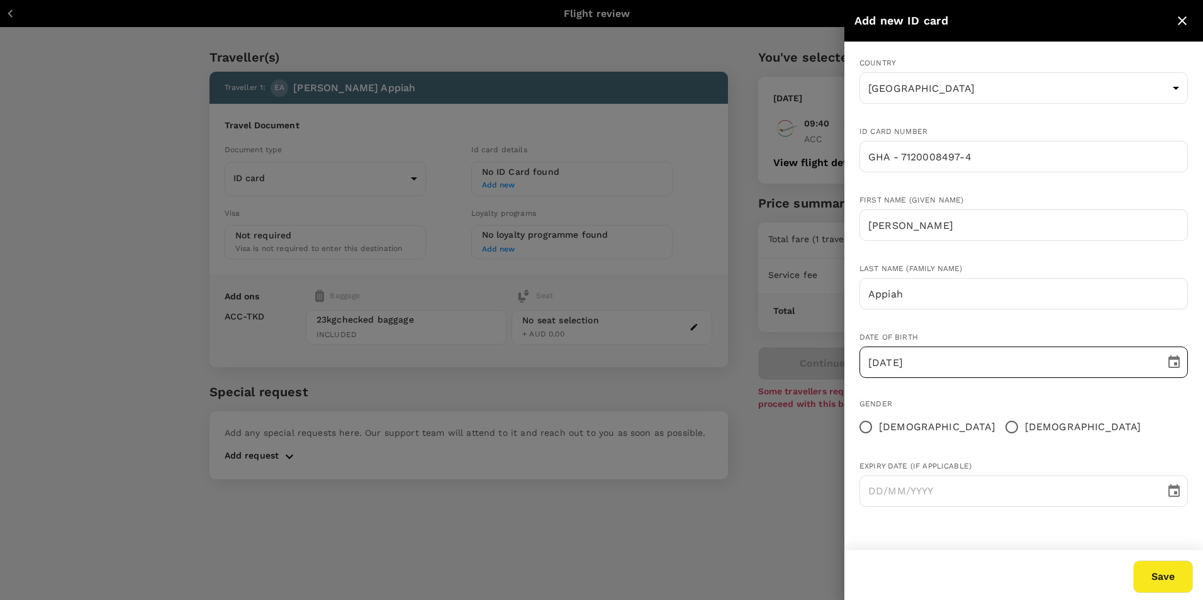
click at [1072, 371] on input "[DATE]" at bounding box center [1008, 362] width 297 height 31
click at [1182, 365] on button "Choose date, selected date is Aug 29, 1988" at bounding box center [1174, 362] width 25 height 25
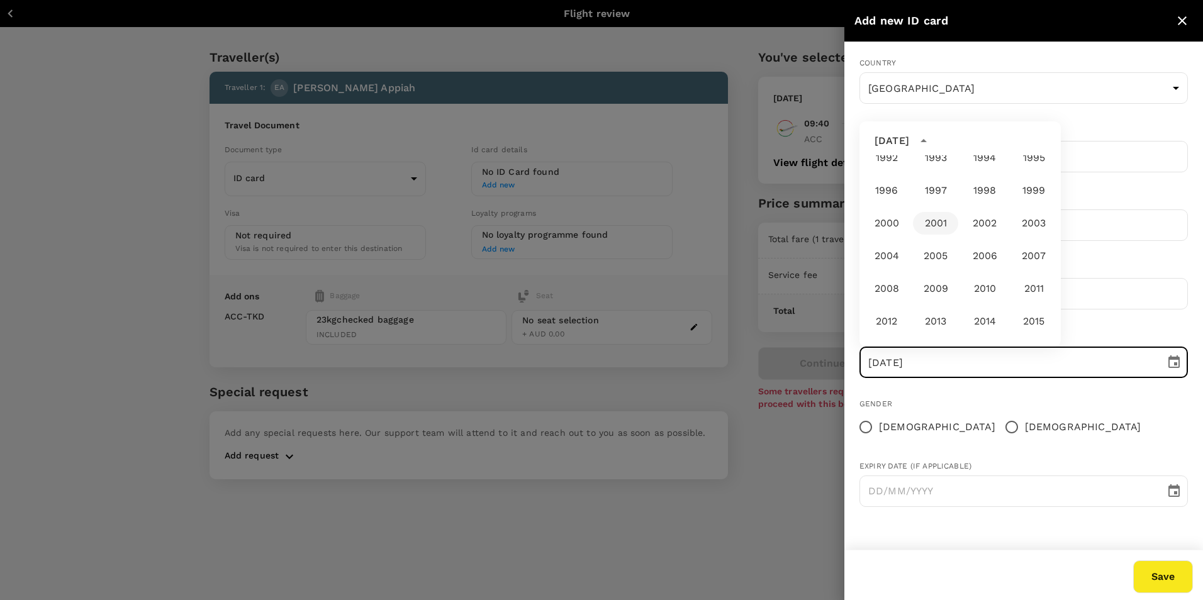
scroll to position [704, 0]
click at [999, 427] on input "[DEMOGRAPHIC_DATA]" at bounding box center [1012, 427] width 26 height 26
radio input "true"
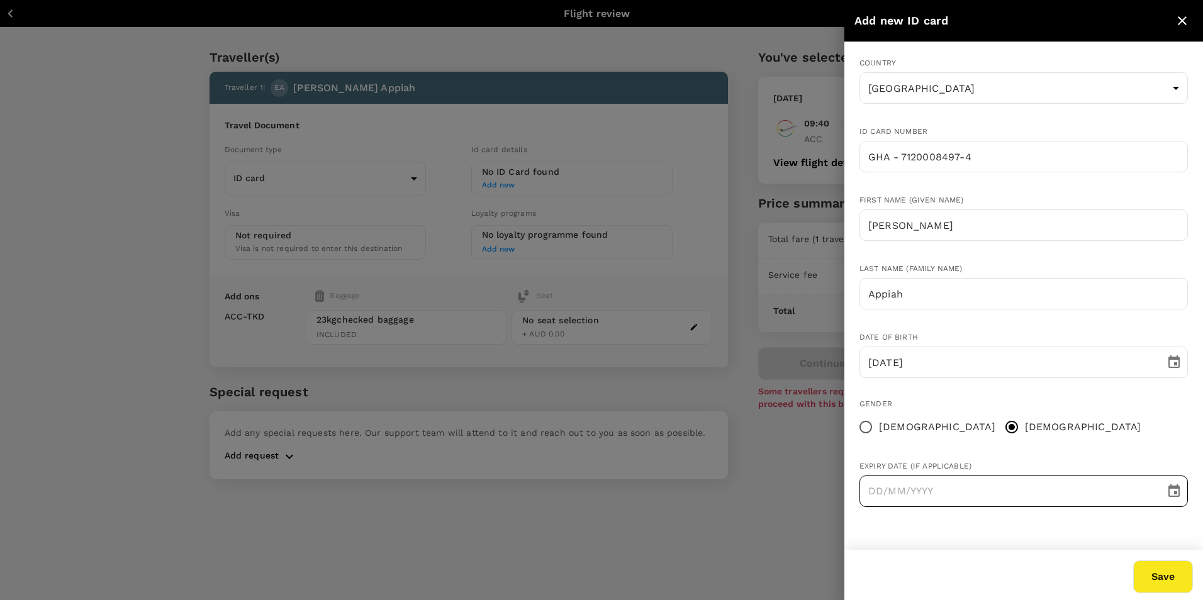
type input "DD/MM/YYYY"
click at [946, 491] on input "DD/MM/YYYY" at bounding box center [1008, 491] width 297 height 31
click at [1021, 362] on input "[DATE]" at bounding box center [1008, 362] width 297 height 31
click at [1176, 490] on icon "Choose date" at bounding box center [1174, 491] width 15 height 15
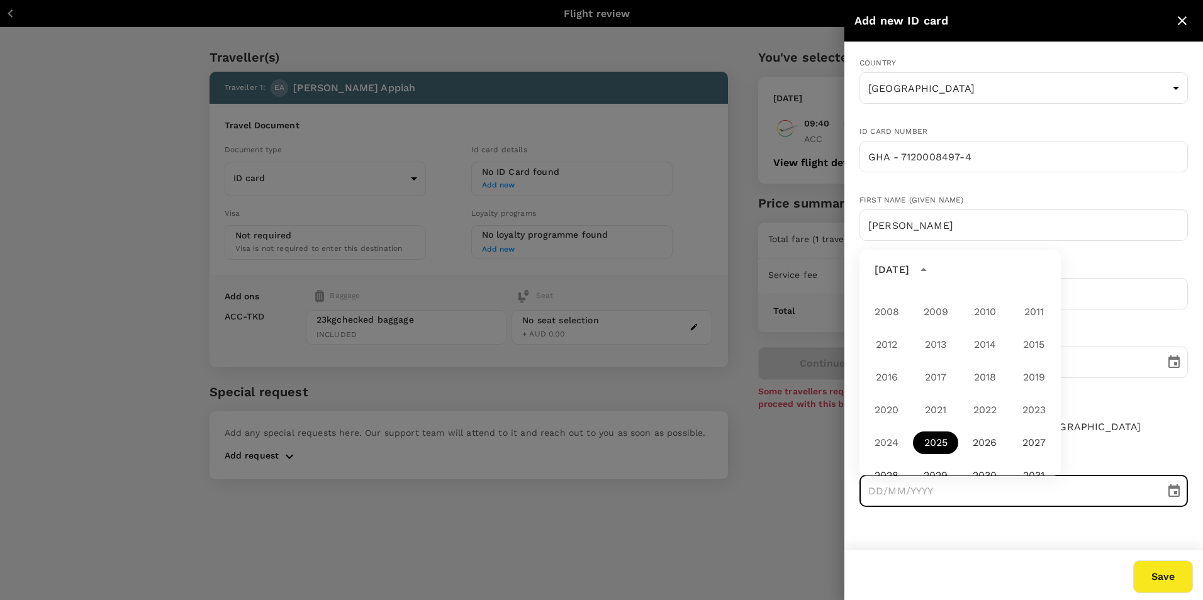
scroll to position [935, 0]
click at [892, 417] on button "2028" at bounding box center [886, 412] width 45 height 23
type input "[DATE]"
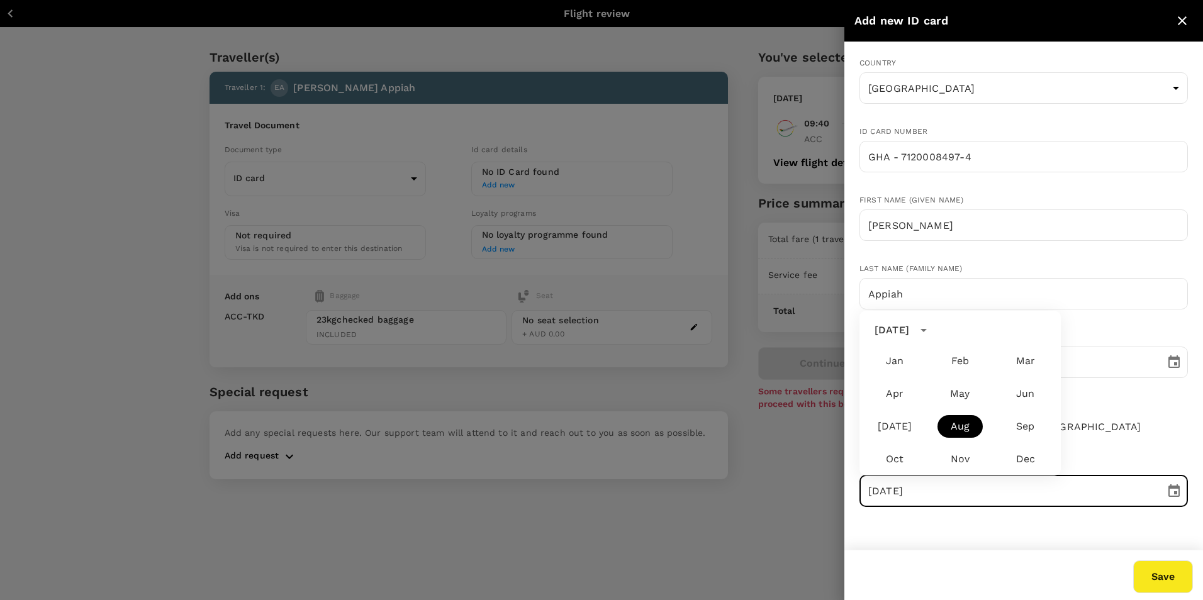
click at [888, 561] on div "Save" at bounding box center [1016, 570] width 354 height 48
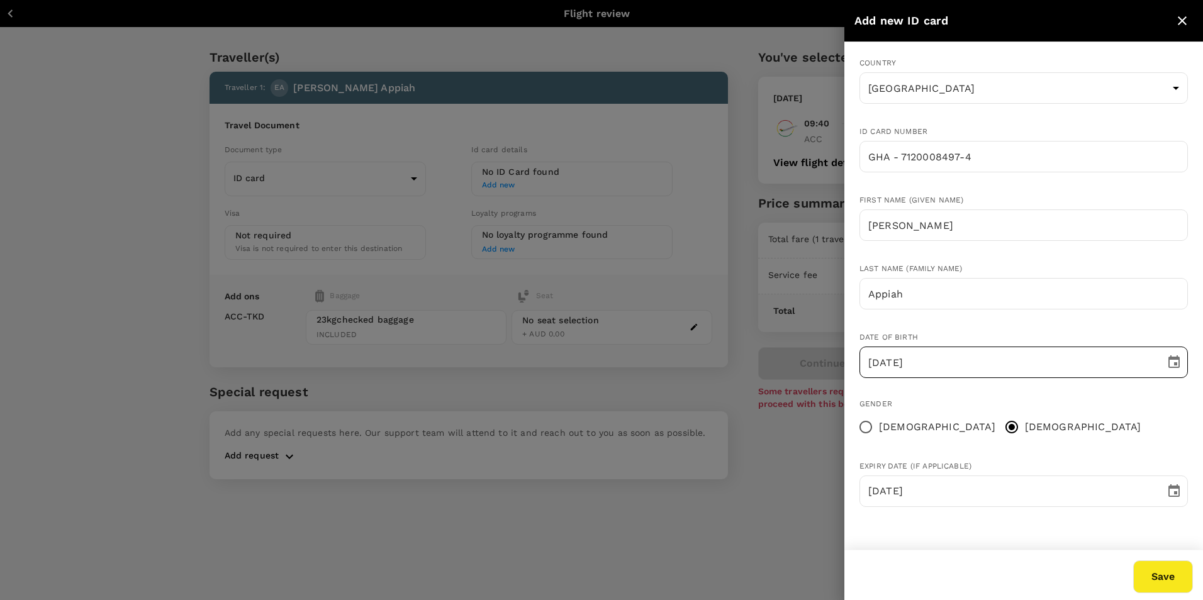
click at [1178, 364] on icon "Choose date, selected date is Aug 29, 1988" at bounding box center [1174, 362] width 15 height 15
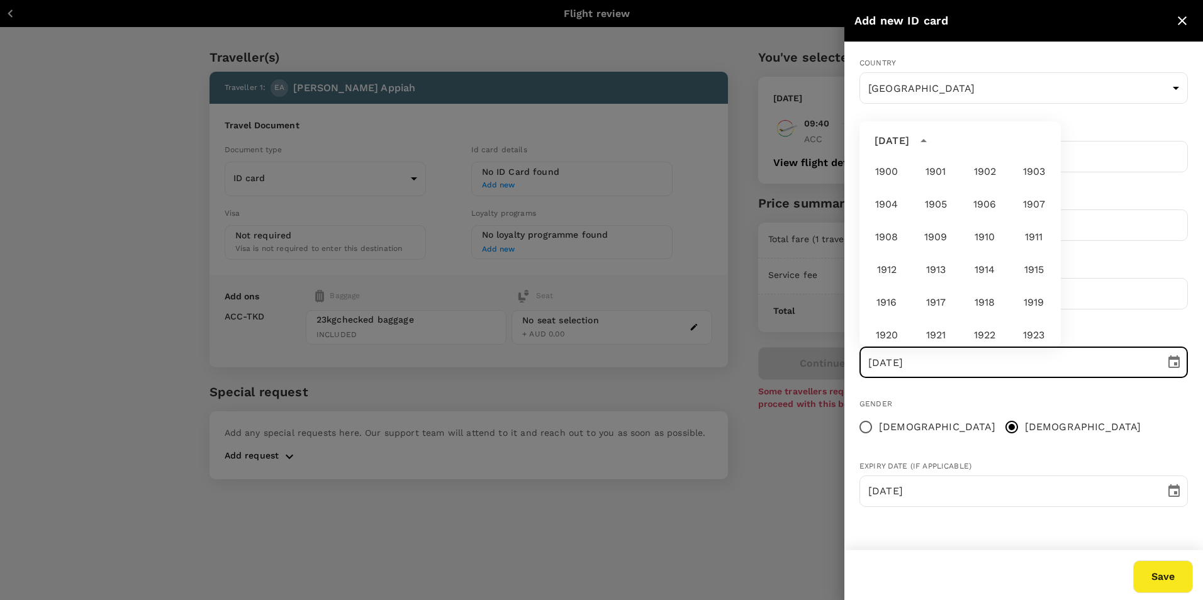
scroll to position [641, 0]
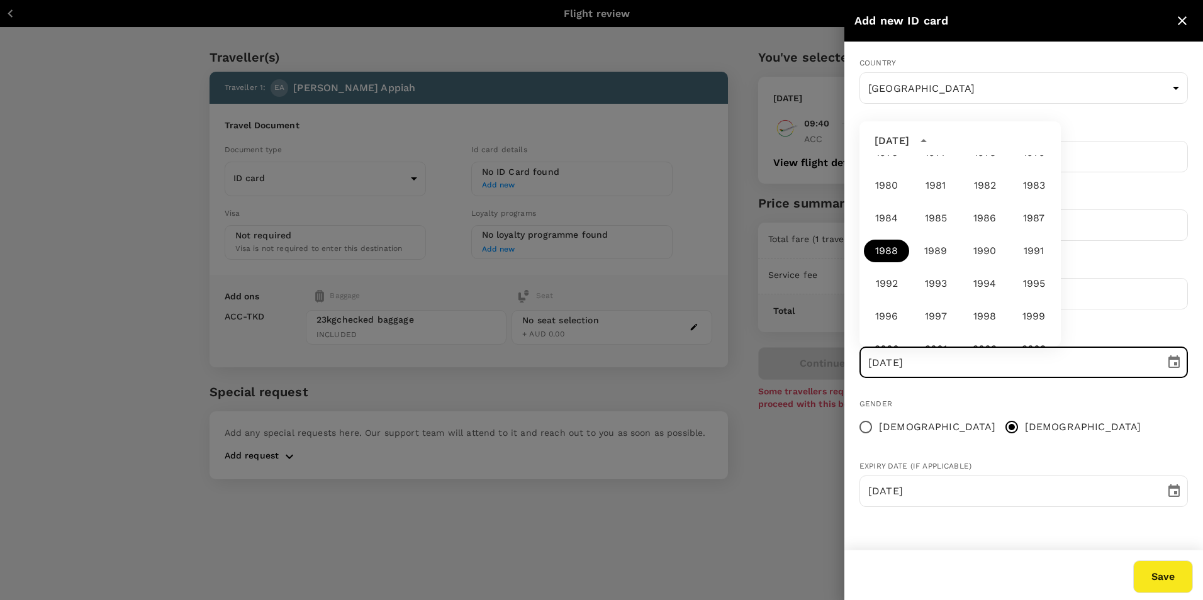
click at [1179, 365] on icon "Choose date, selected date is Aug 29, 1988" at bounding box center [1174, 362] width 11 height 13
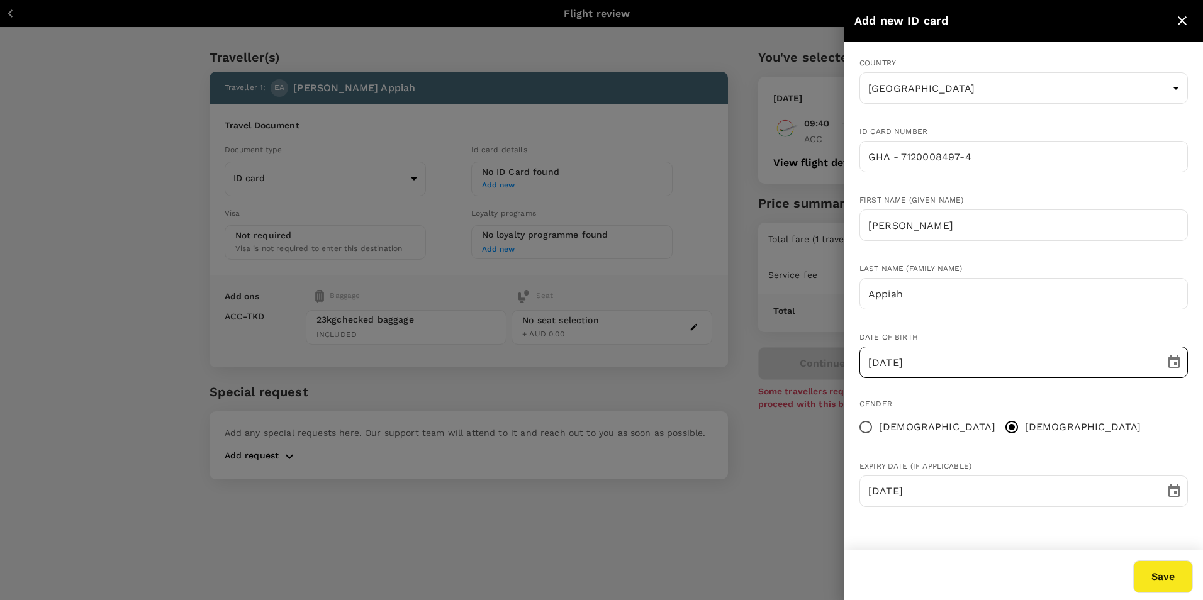
click at [894, 366] on input "[DATE]" at bounding box center [1008, 362] width 297 height 31
click at [867, 360] on input "[DATE]" at bounding box center [1008, 362] width 297 height 31
type input "[DATE]"
click at [1173, 585] on button "Save" at bounding box center [1163, 577] width 60 height 33
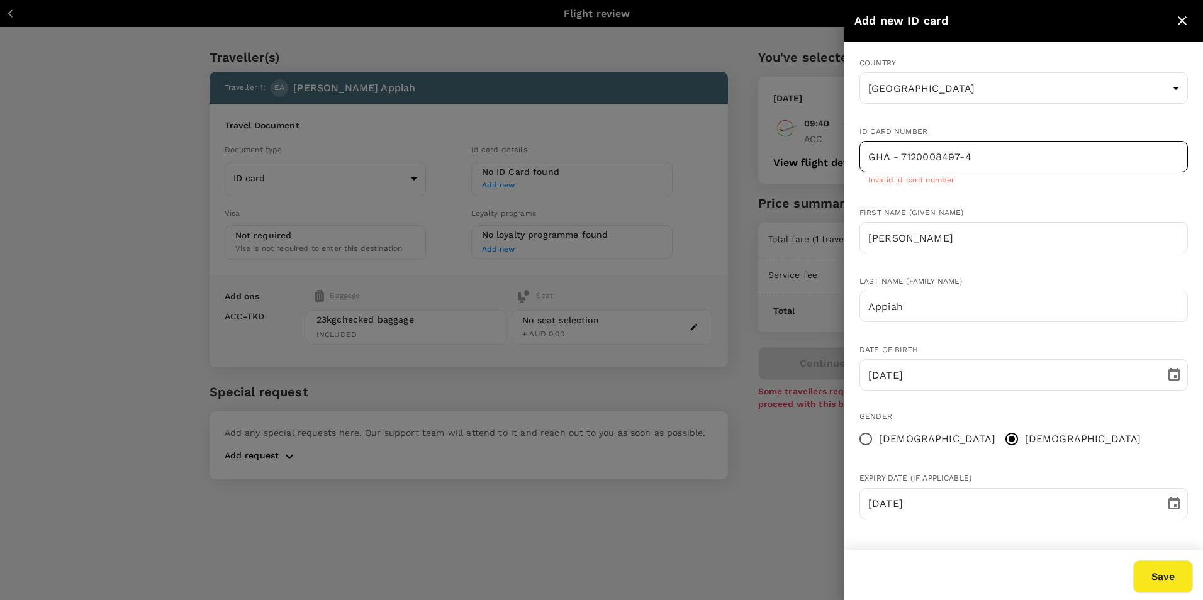
click at [970, 154] on input "GHA - 7120008497-4" at bounding box center [1024, 156] width 328 height 31
click at [970, 152] on input "GHA - 7120008497-4" at bounding box center [1024, 156] width 328 height 31
drag, startPoint x: 895, startPoint y: 157, endPoint x: 902, endPoint y: 150, distance: 8.9
click at [895, 155] on input "GHA - 7120008497-4" at bounding box center [1024, 156] width 328 height 31
click at [906, 157] on input "GHA - 7120008497-4" at bounding box center [1024, 156] width 328 height 31
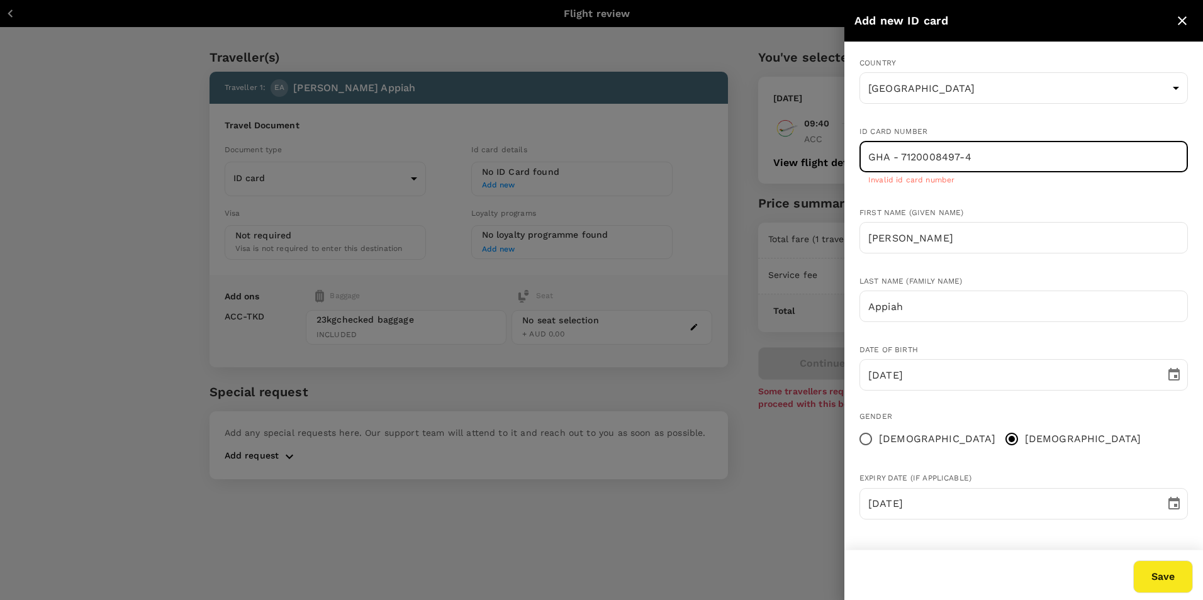
click at [902, 157] on input "GHA - 7120008497-4" at bounding box center [1024, 156] width 328 height 31
click at [955, 161] on input "GHA7120008497-4" at bounding box center [1024, 156] width 328 height 31
type input "GHA71200084974"
click at [1150, 576] on button "Save" at bounding box center [1163, 577] width 60 height 33
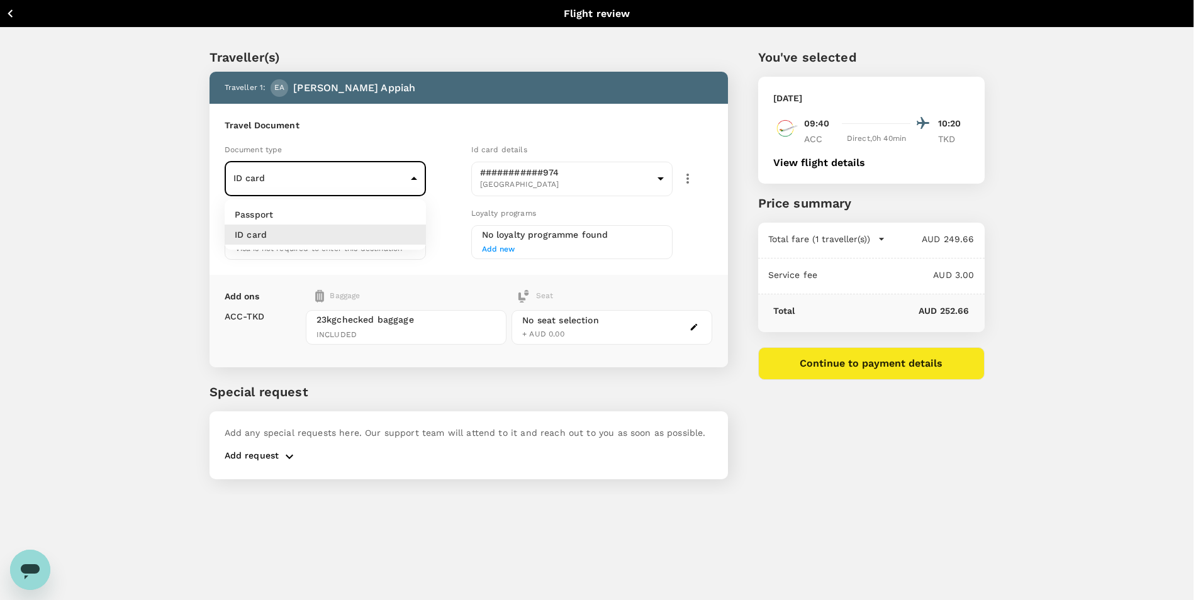
click at [378, 185] on body "Back to flight results Flight review Traveller(s) Traveller 1 : EA [PERSON_NAME…" at bounding box center [601, 317] width 1203 height 634
click at [378, 185] on div at bounding box center [601, 300] width 1203 height 600
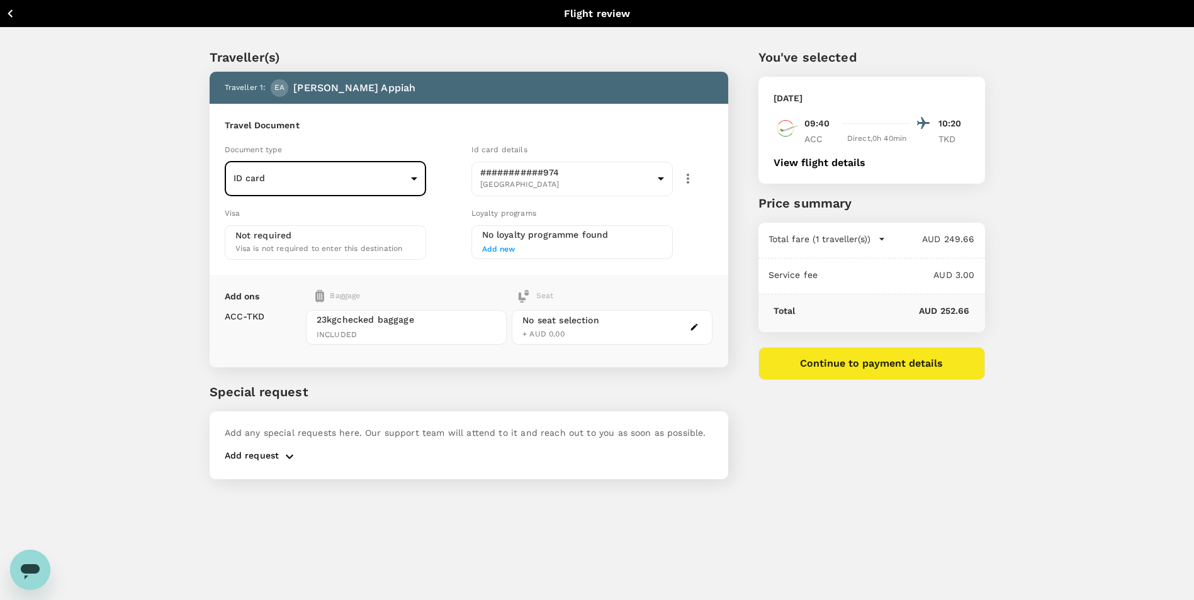
click at [833, 362] on button "Continue to payment details" at bounding box center [871, 363] width 227 height 33
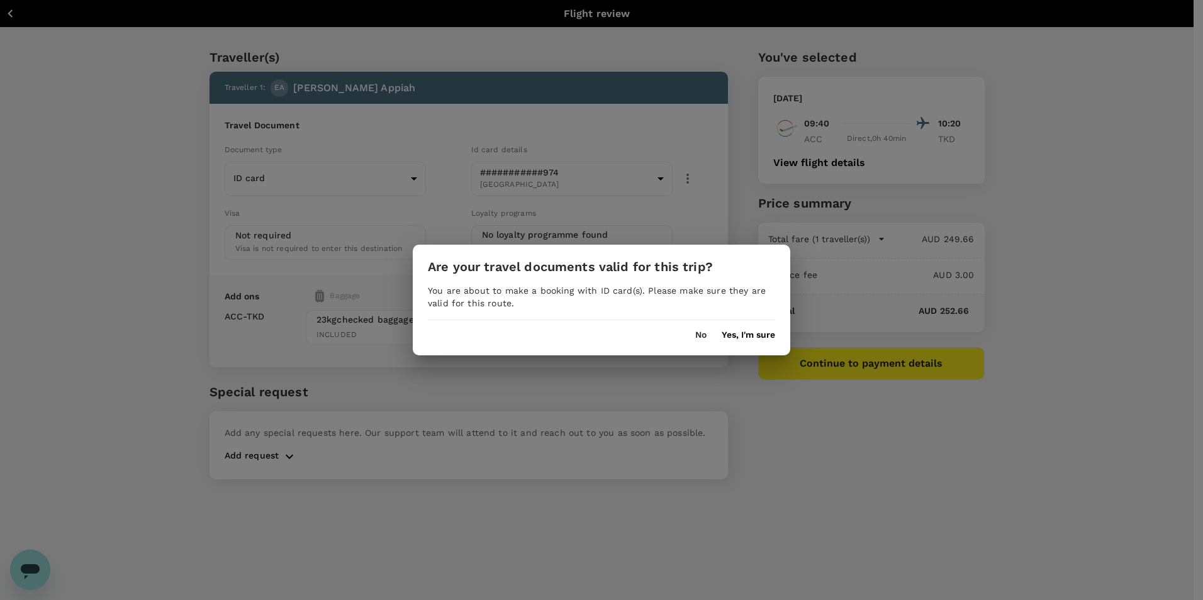
click at [763, 337] on button "Yes, I'm sure" at bounding box center [748, 335] width 53 height 10
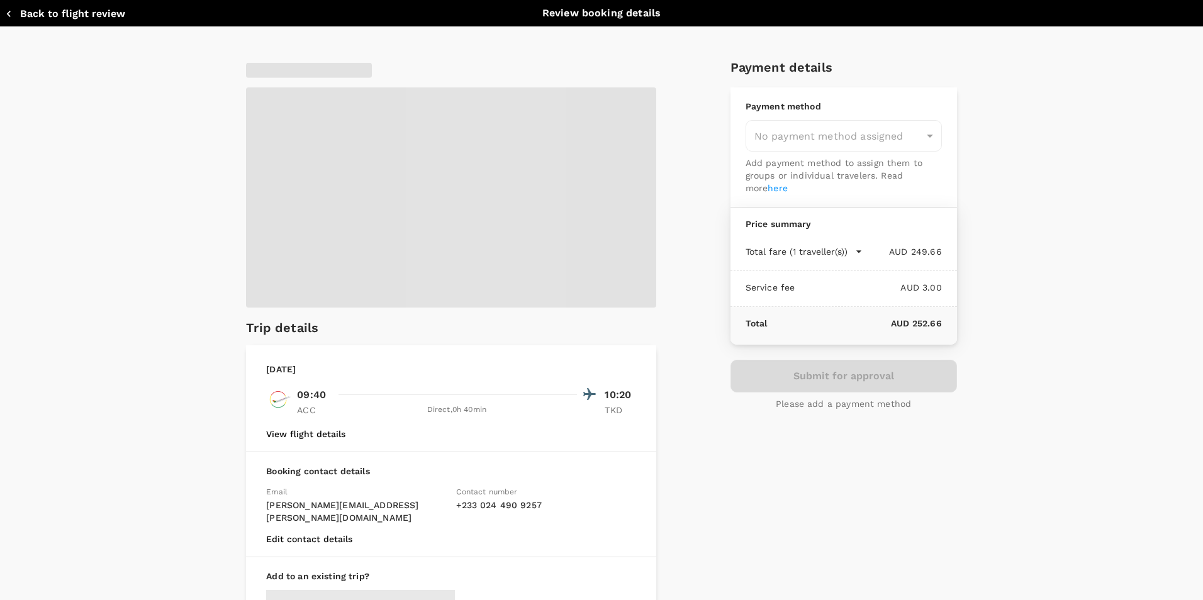
type input "9c4289b1-14a3-4119-8736-521306e5ca8f"
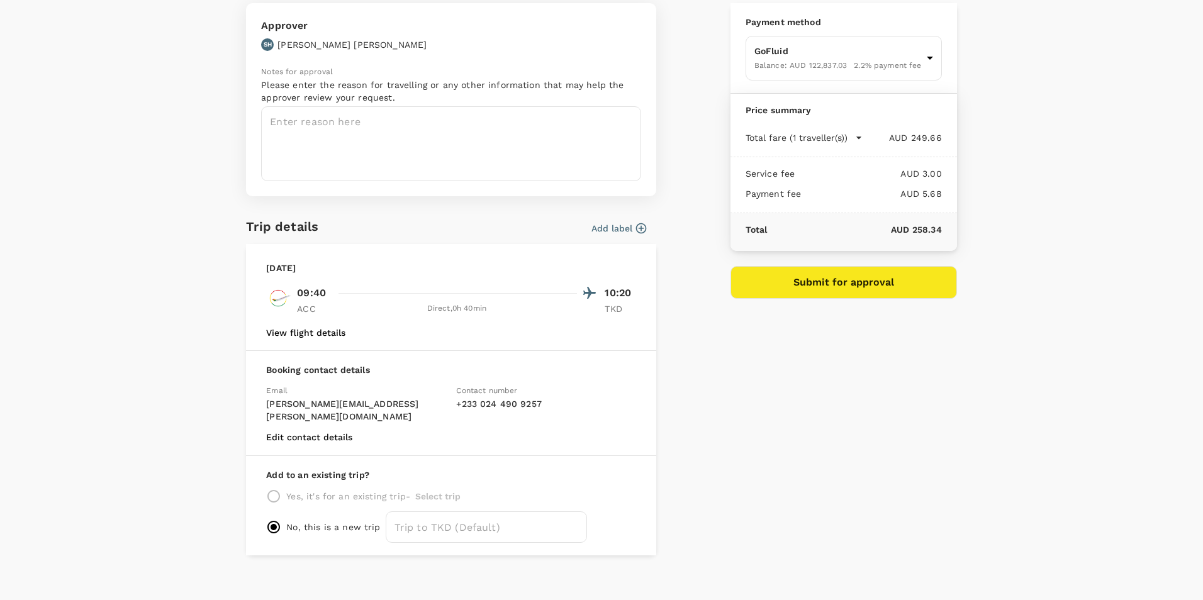
scroll to position [21, 0]
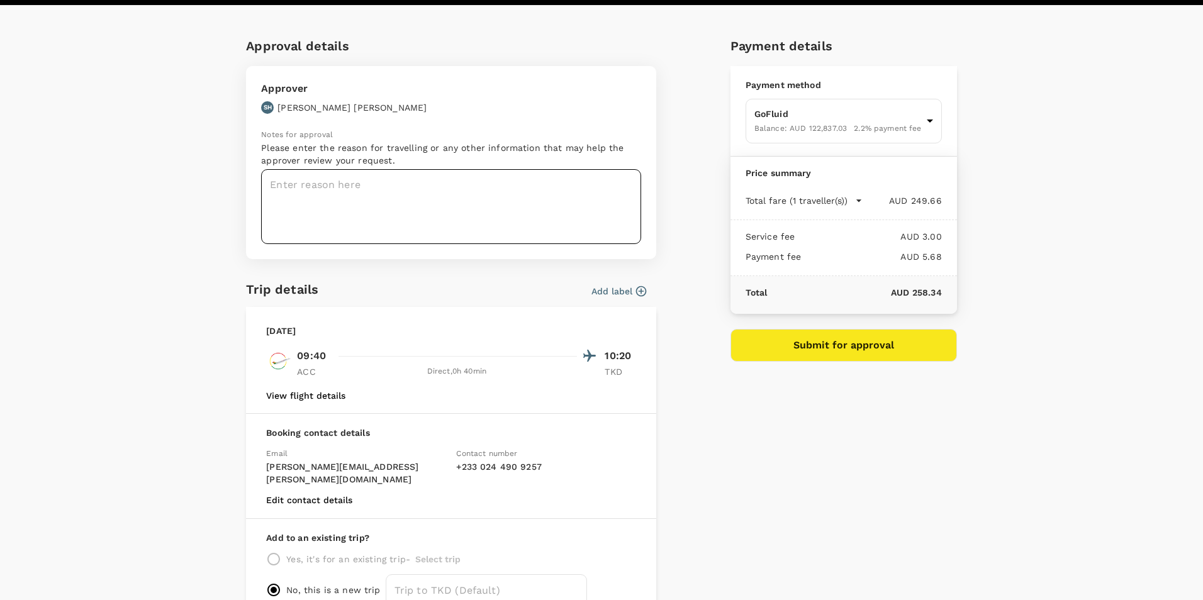
click at [327, 191] on textarea at bounding box center [451, 206] width 380 height 75
click at [592, 285] on button "Add label" at bounding box center [619, 291] width 55 height 13
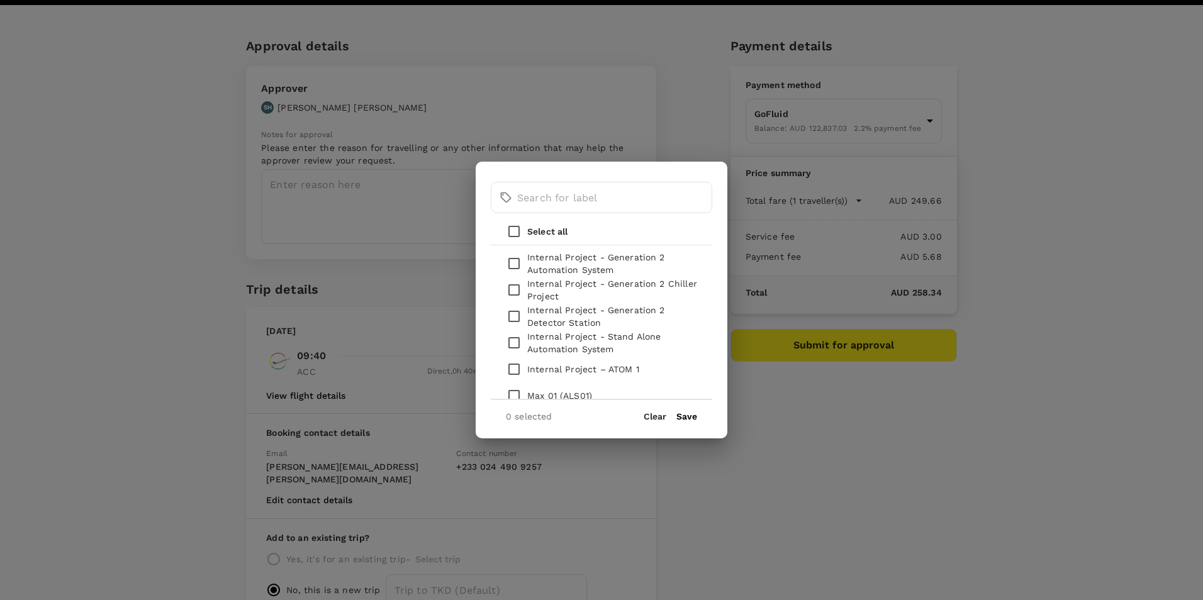
click at [909, 401] on div "​ ​ Select all Internal Project - Generation 2 Automation System Internal Proje…" at bounding box center [601, 300] width 1203 height 600
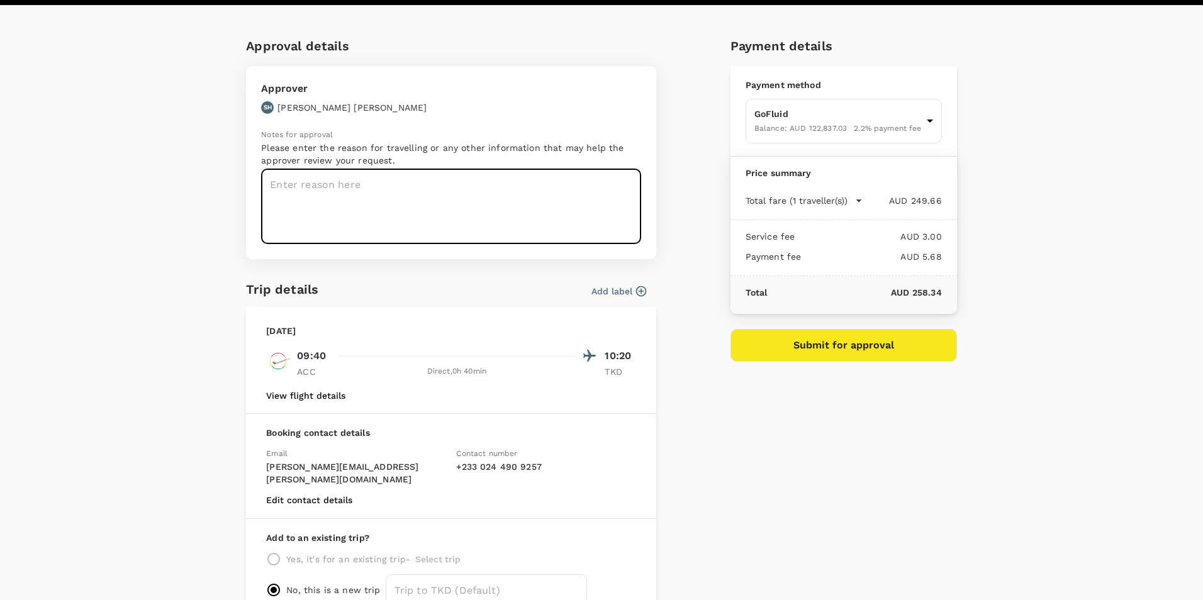
click at [374, 199] on textarea at bounding box center [451, 206] width 380 height 75
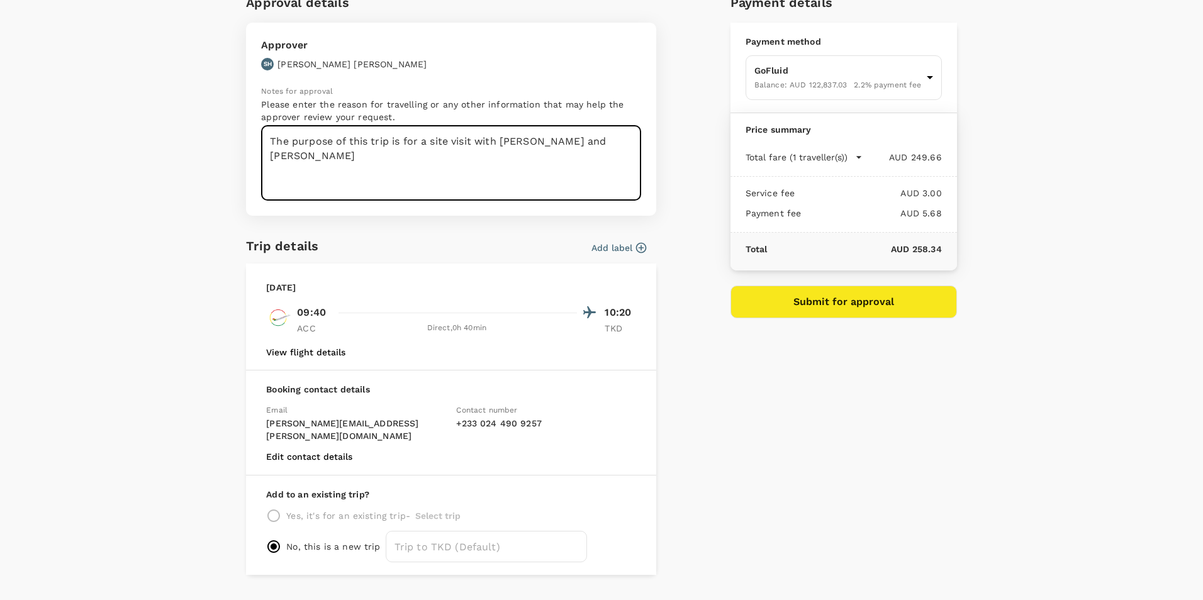
scroll to position [84, 0]
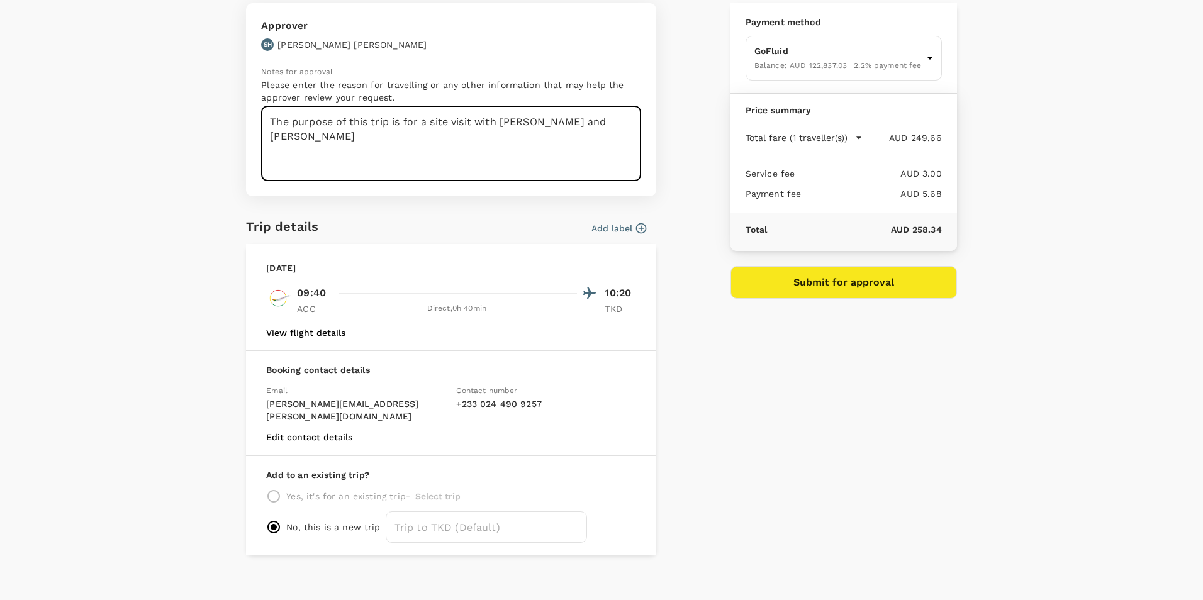
type textarea "The purpose of this trip is for a site visit with [PERSON_NAME] and [PERSON_NAM…"
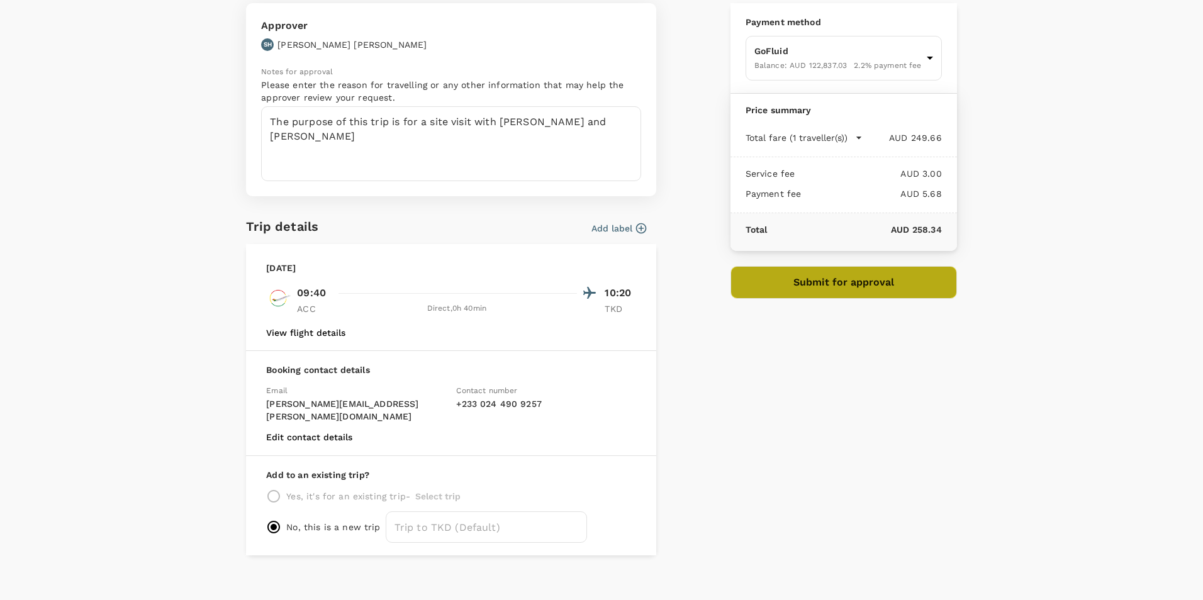
click at [853, 279] on button "Submit for approval" at bounding box center [844, 282] width 227 height 33
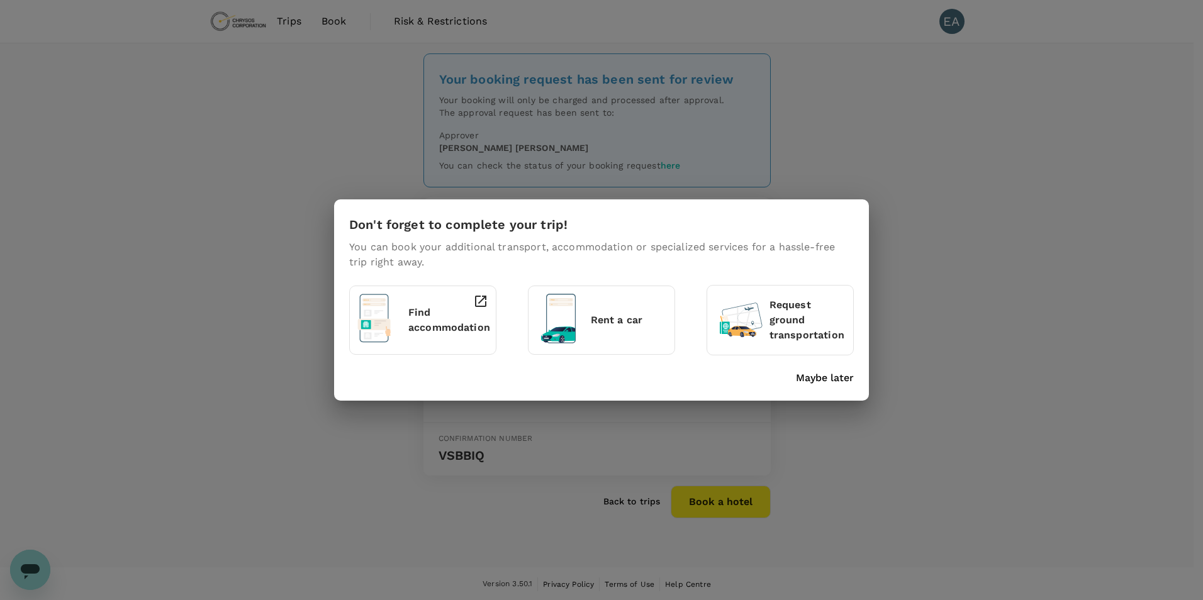
click at [845, 380] on p "Maybe later" at bounding box center [825, 378] width 58 height 15
